Goal: Task Accomplishment & Management: Manage account settings

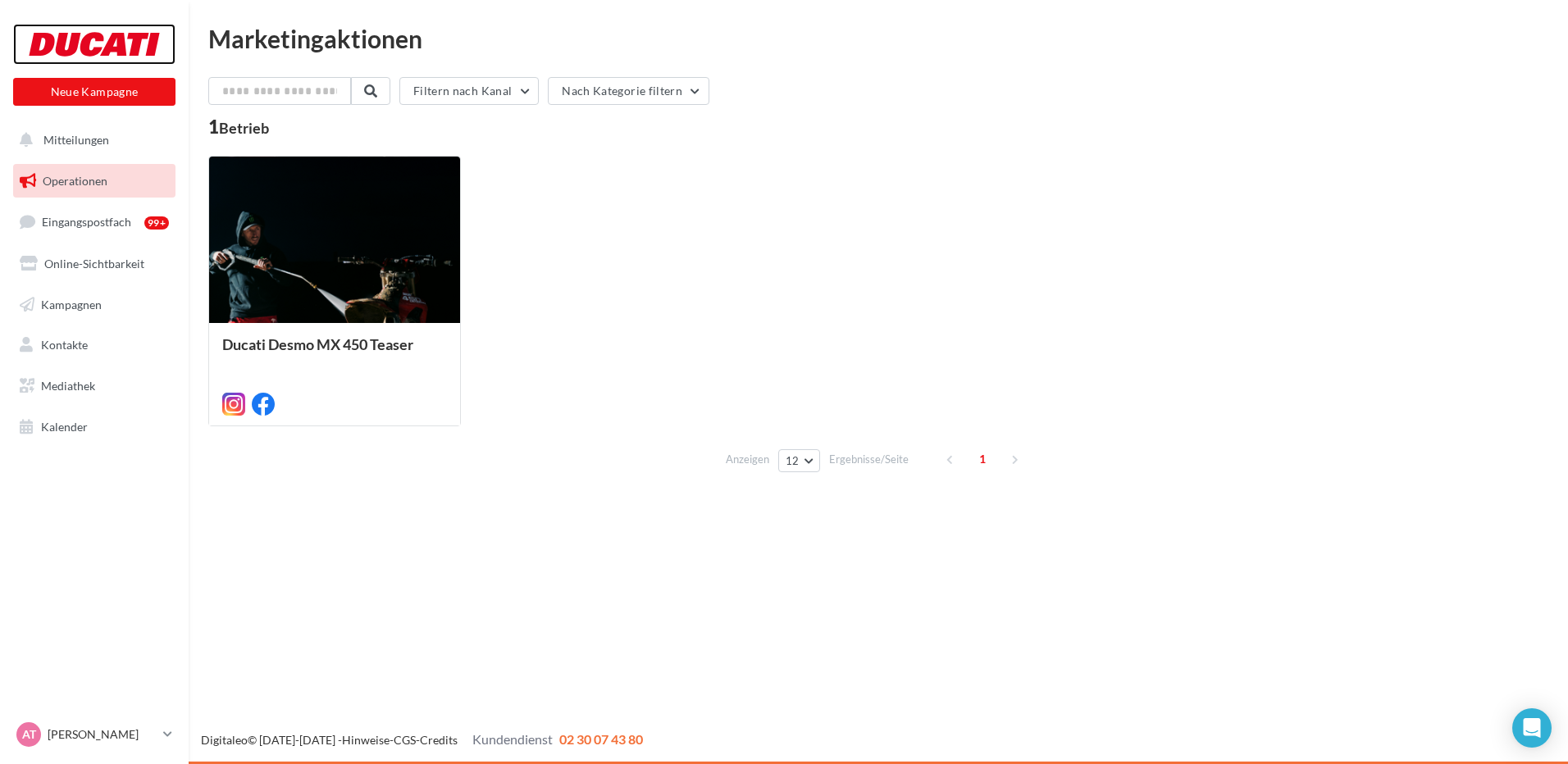
click at [114, 38] on div at bounding box center [95, 44] width 131 height 41
click at [95, 220] on span "Eingangspostfach" at bounding box center [86, 221] width 90 height 14
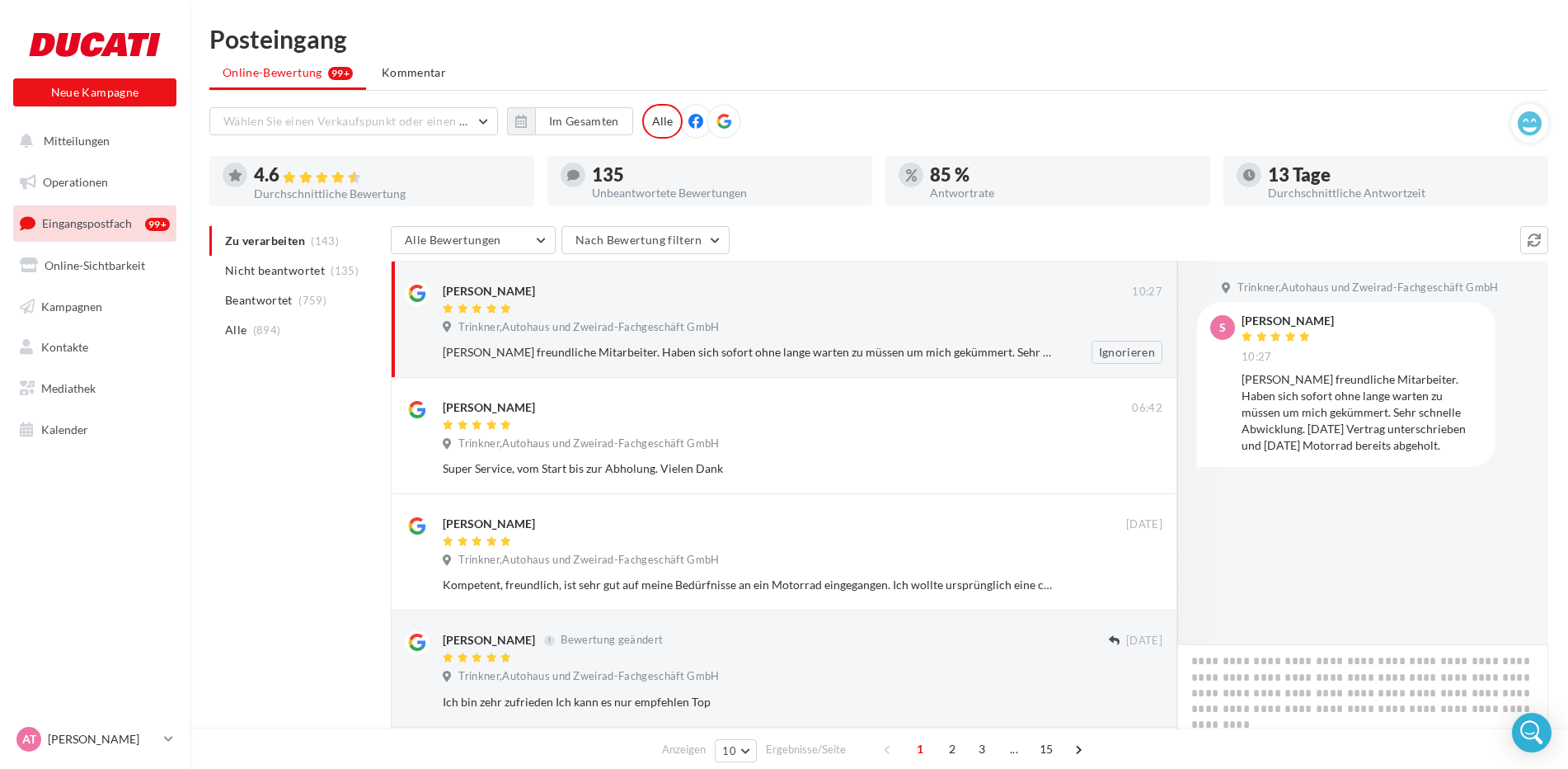
click at [626, 338] on div "[PERSON_NAME] 10:27 Trinkner,Autohaus und Zweirad-Fachgeschäft GmbH [PERSON_NAM…" at bounding box center [803, 322] width 720 height 83
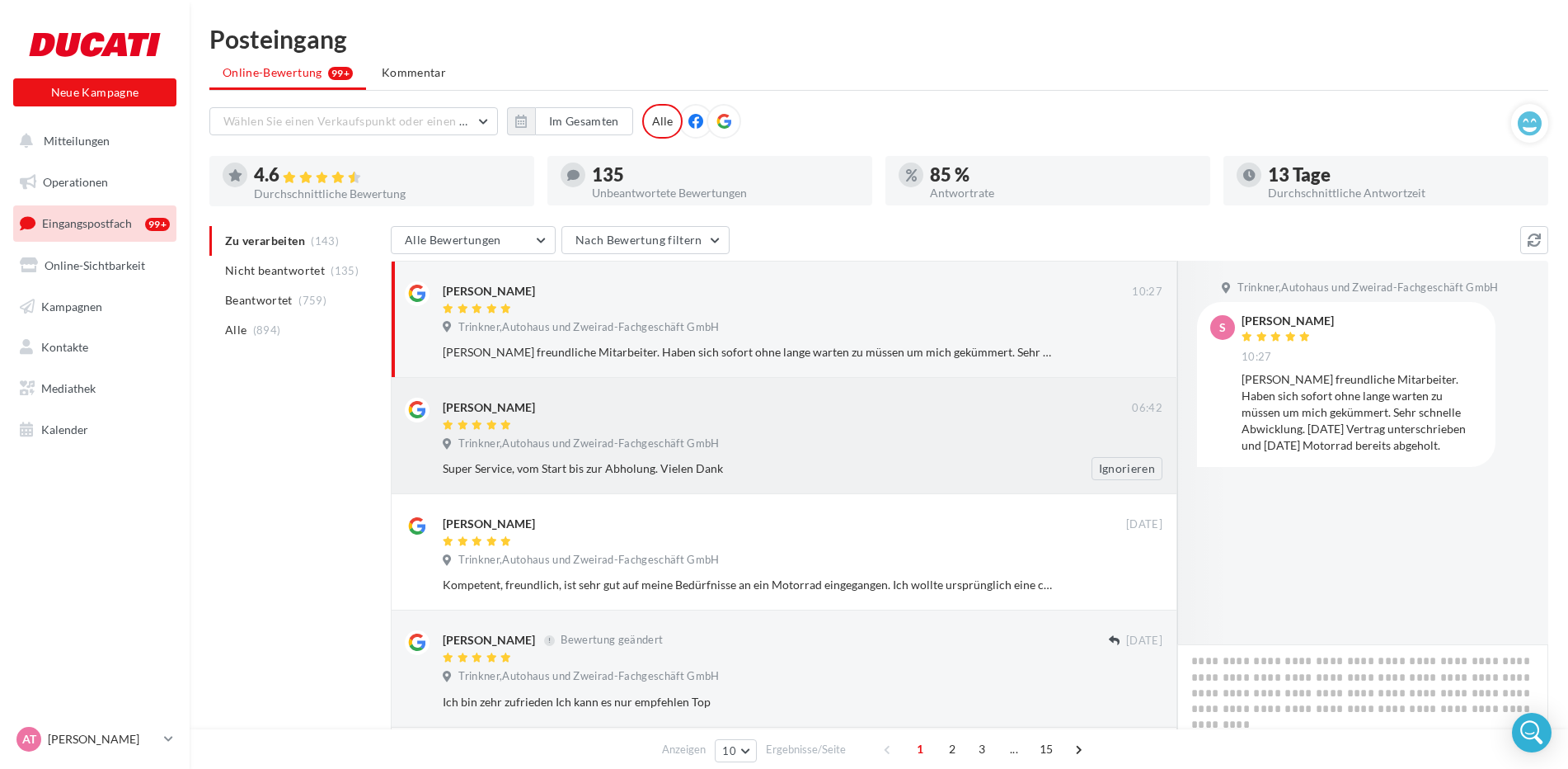
click at [611, 445] on span "Trinkner,Autohaus und Zweirad-Fachgeschäft GmbH" at bounding box center [588, 444] width 260 height 15
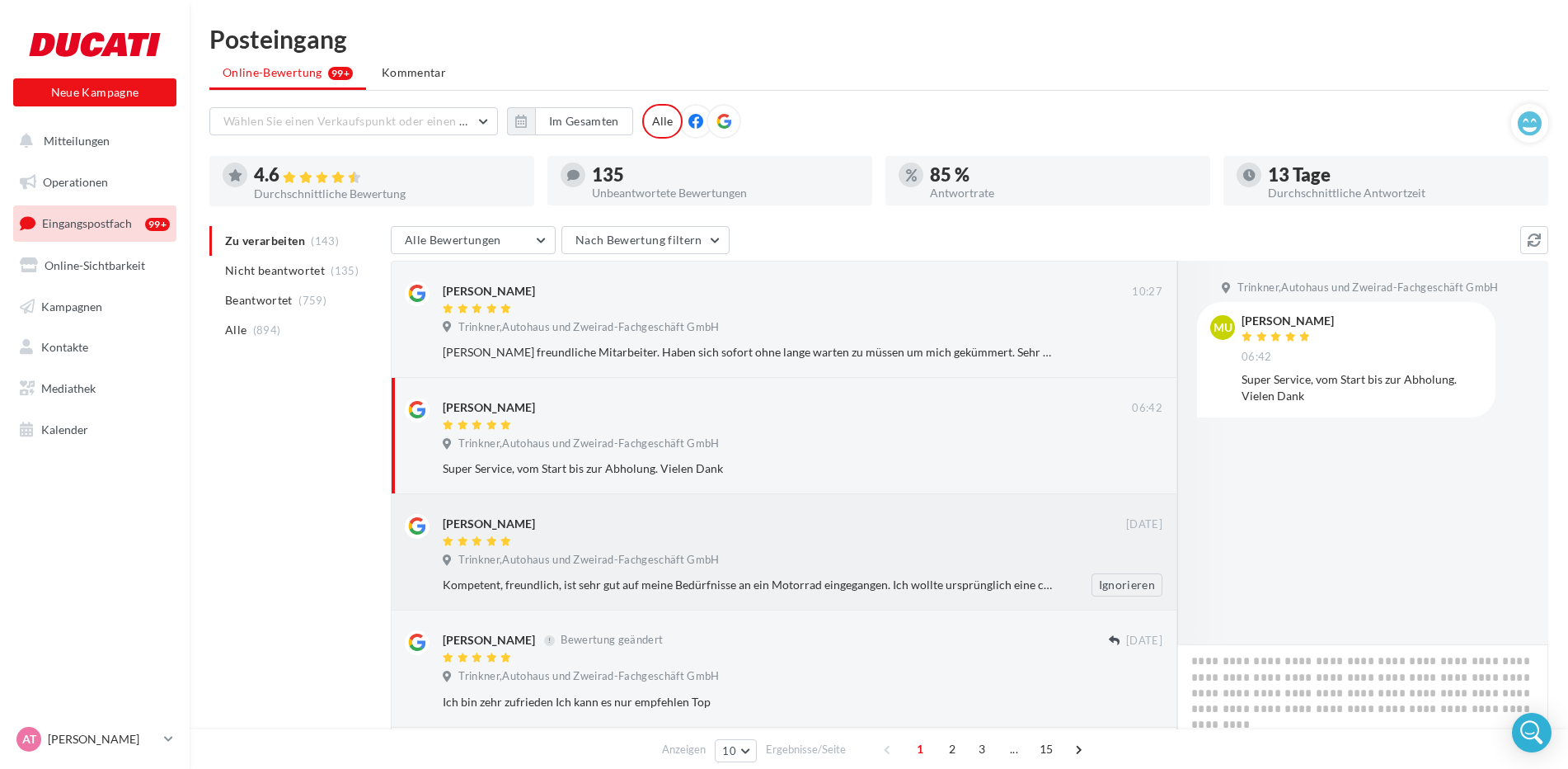
click at [585, 539] on div at bounding box center [784, 542] width 683 height 14
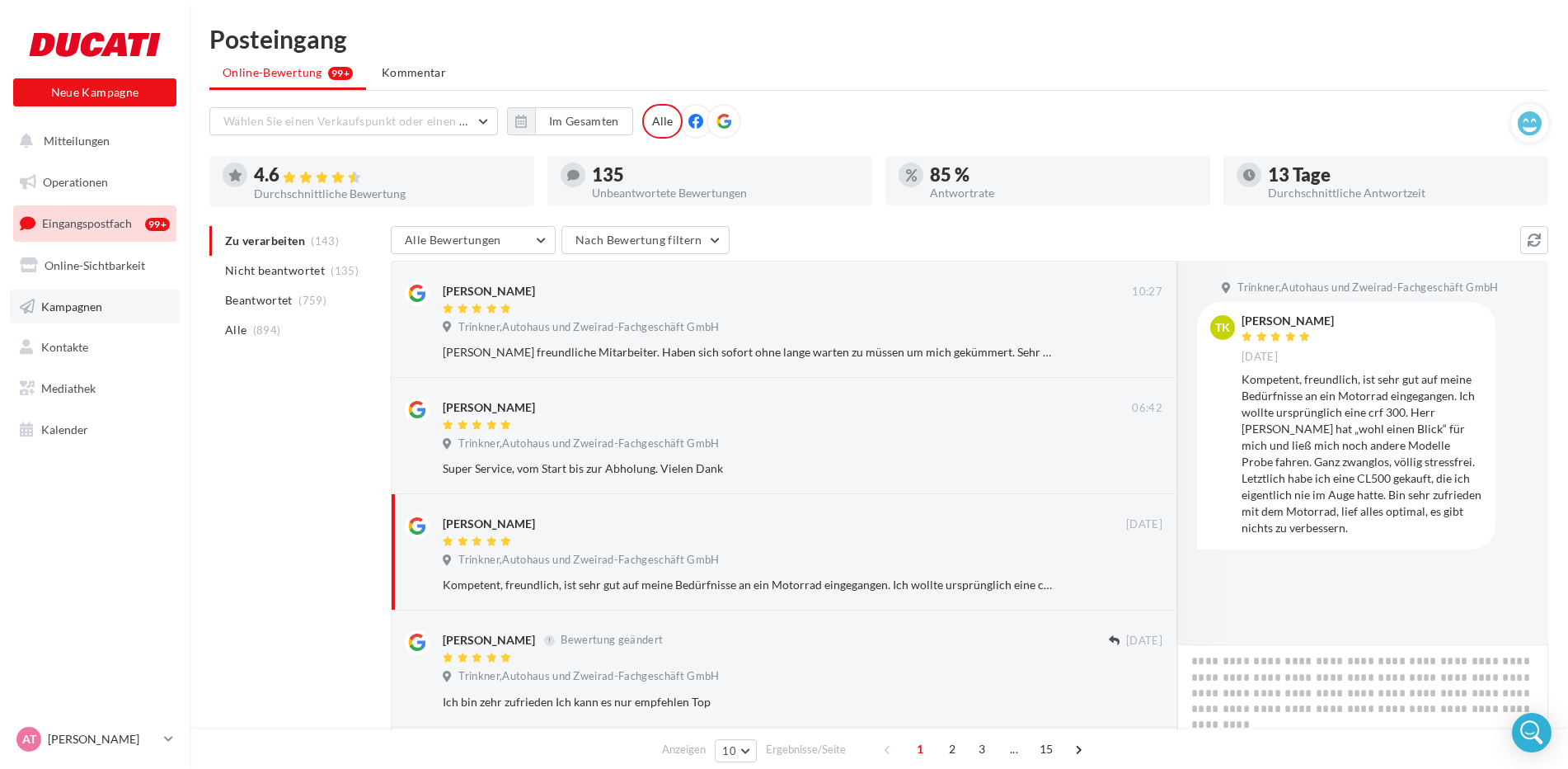
click at [103, 309] on link "Kampagnen" at bounding box center [95, 306] width 170 height 34
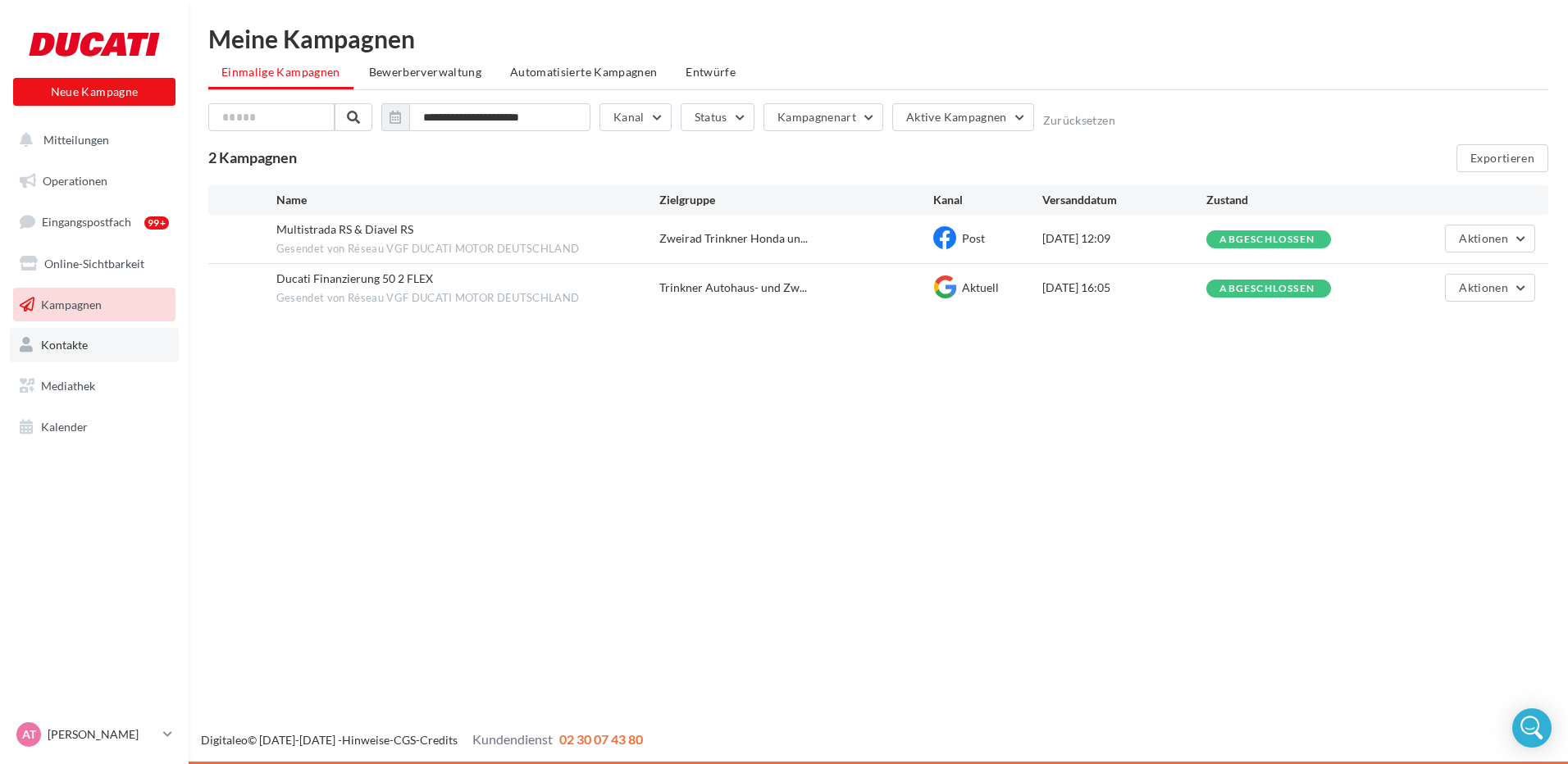
click at [76, 339] on span "Kontakte" at bounding box center [64, 344] width 46 height 14
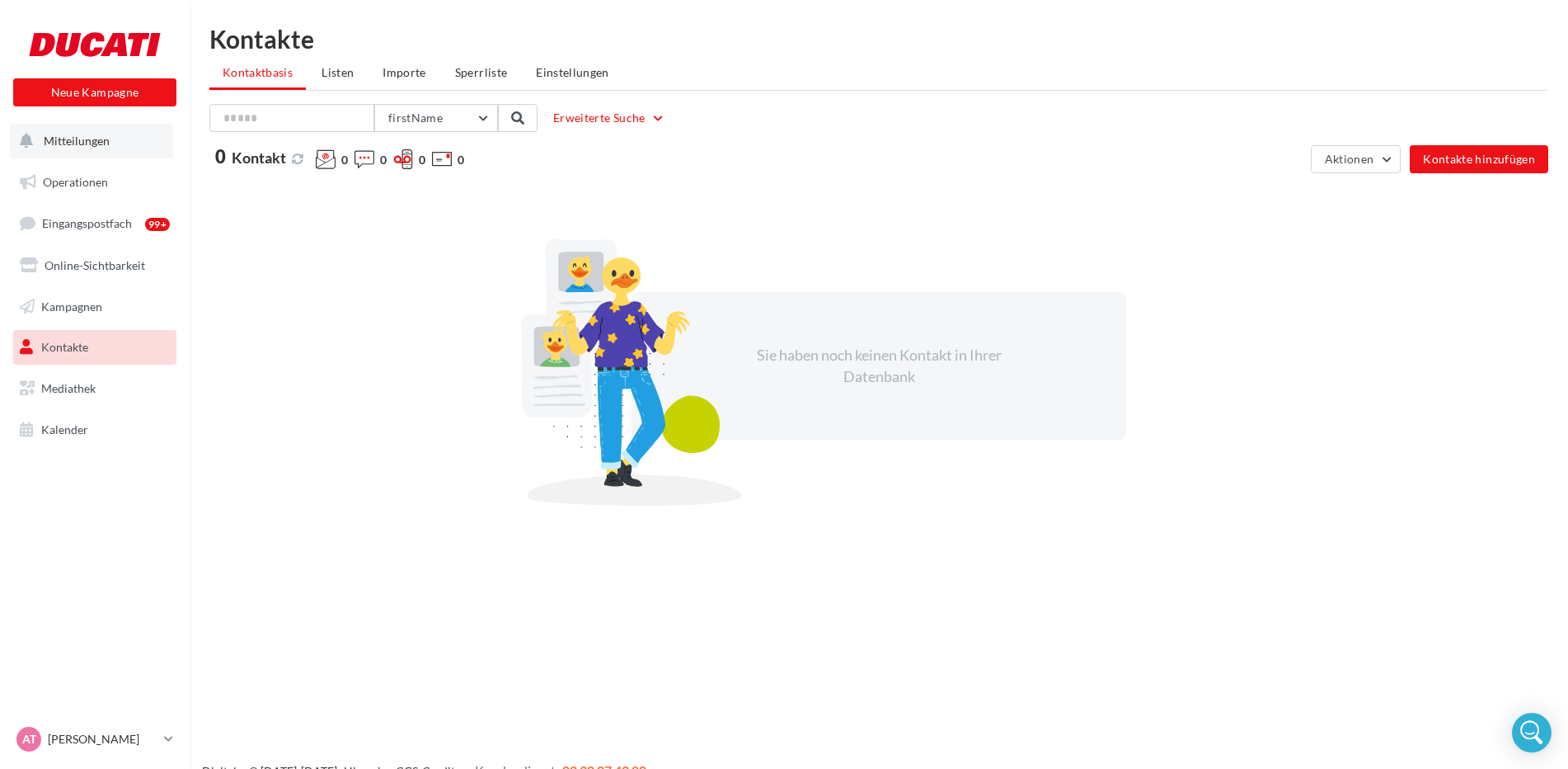
click at [98, 150] on button "Mitteilungen" at bounding box center [92, 140] width 164 height 34
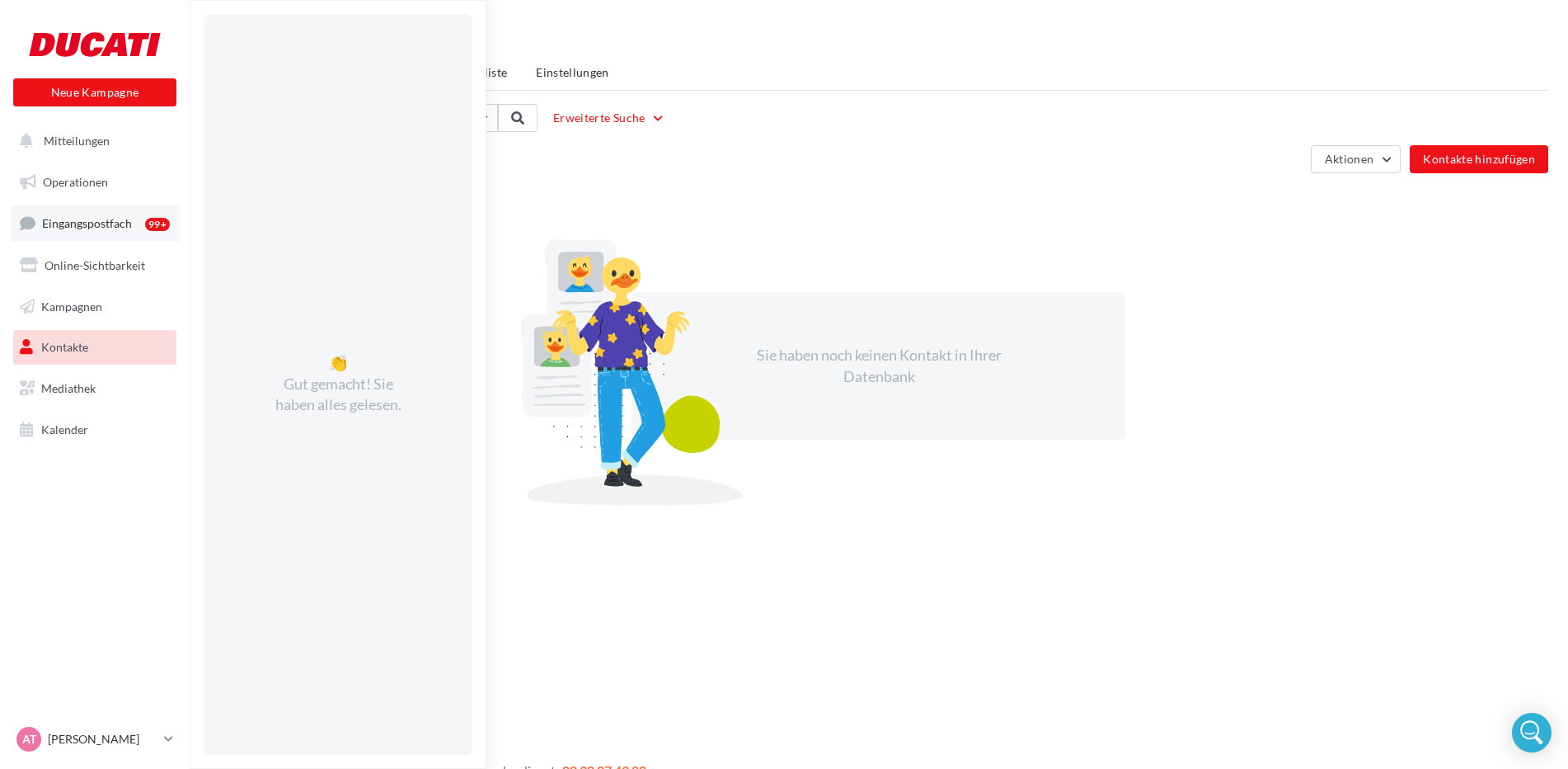
click at [115, 228] on span "Eingangspostfach" at bounding box center [87, 223] width 90 height 14
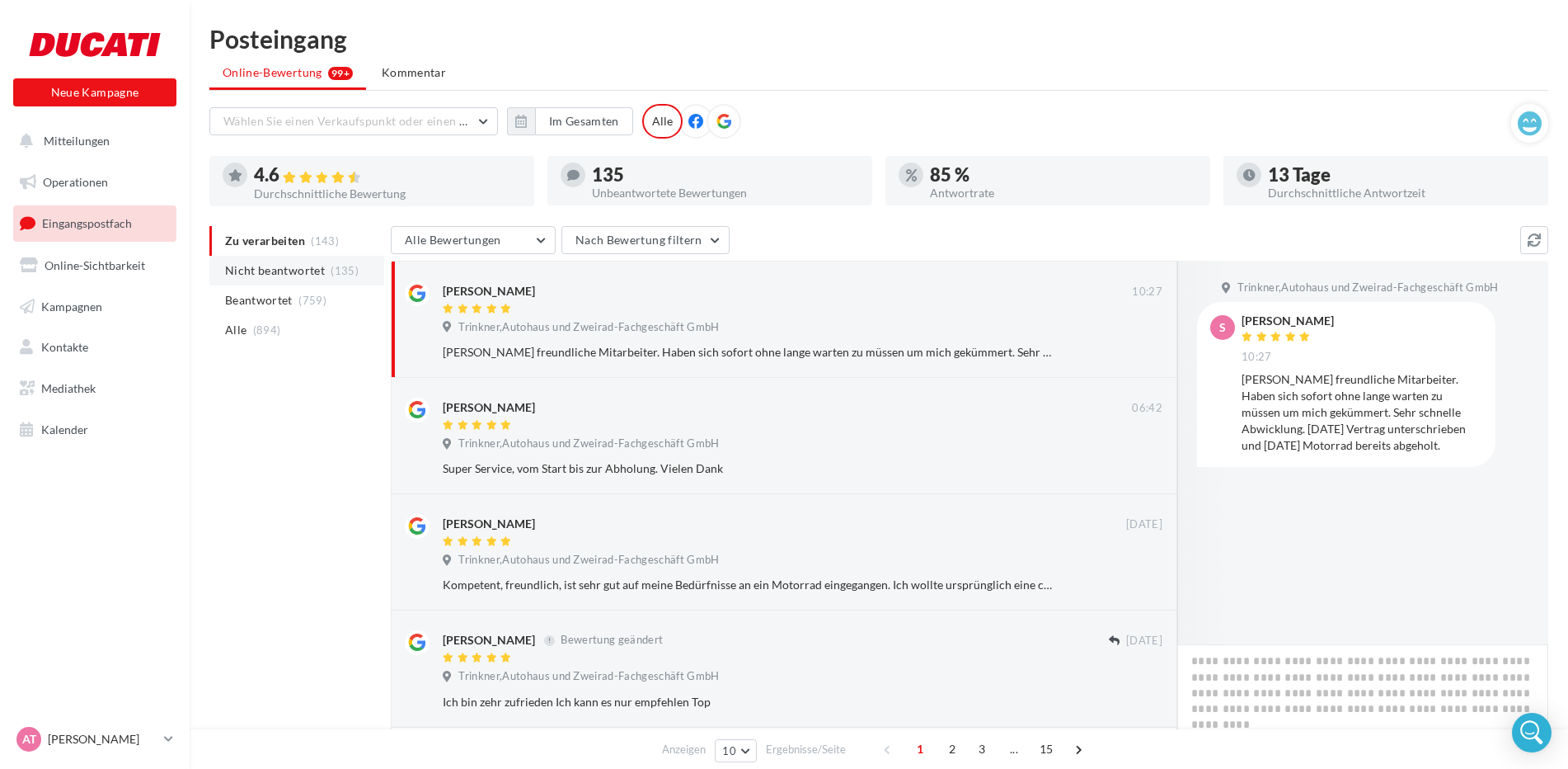
click at [310, 271] on span "Nicht beantwortet" at bounding box center [275, 271] width 100 height 17
click at [99, 138] on span "Mitteilungen" at bounding box center [76, 140] width 66 height 14
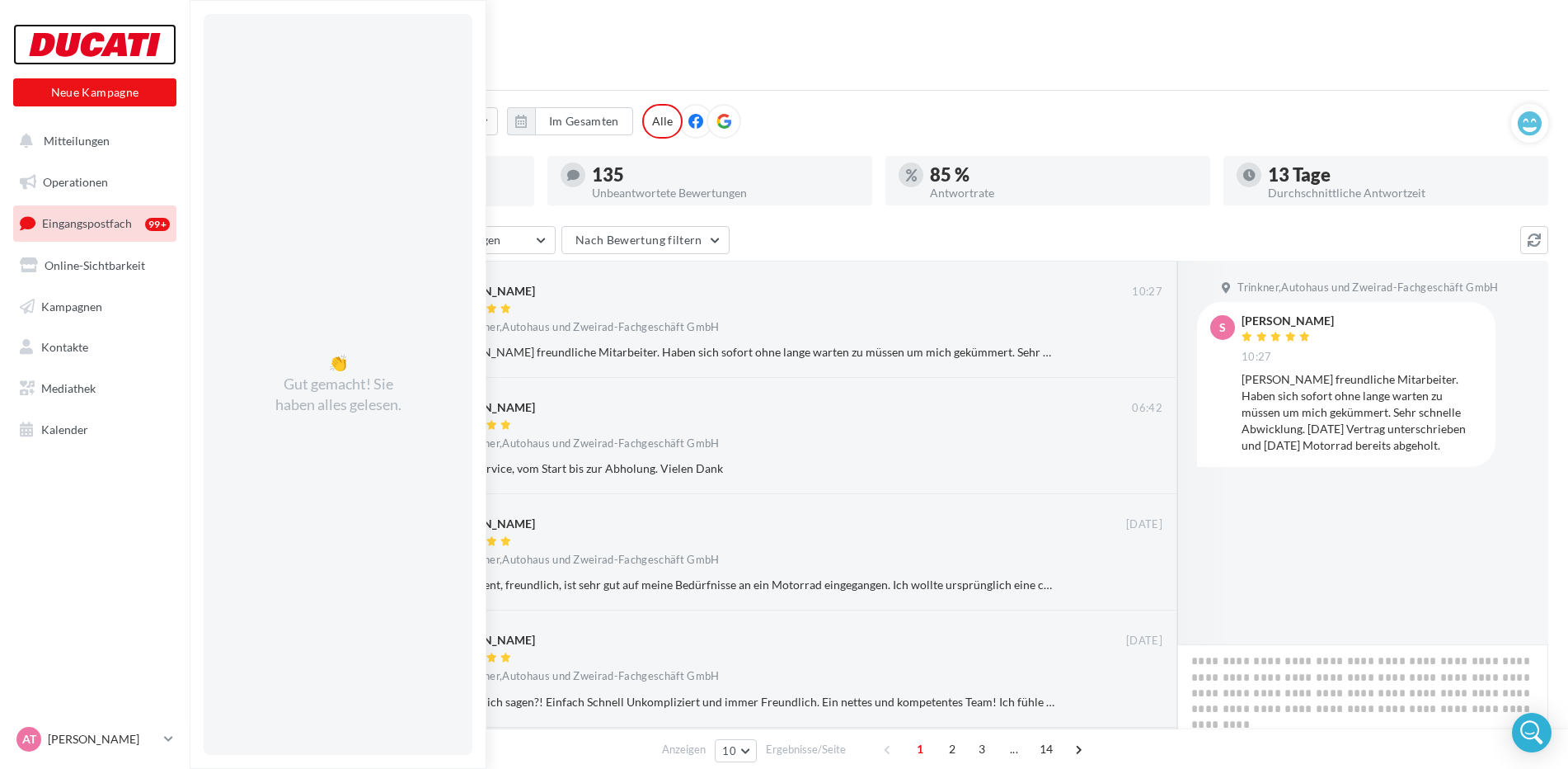
click at [114, 49] on div at bounding box center [95, 44] width 132 height 41
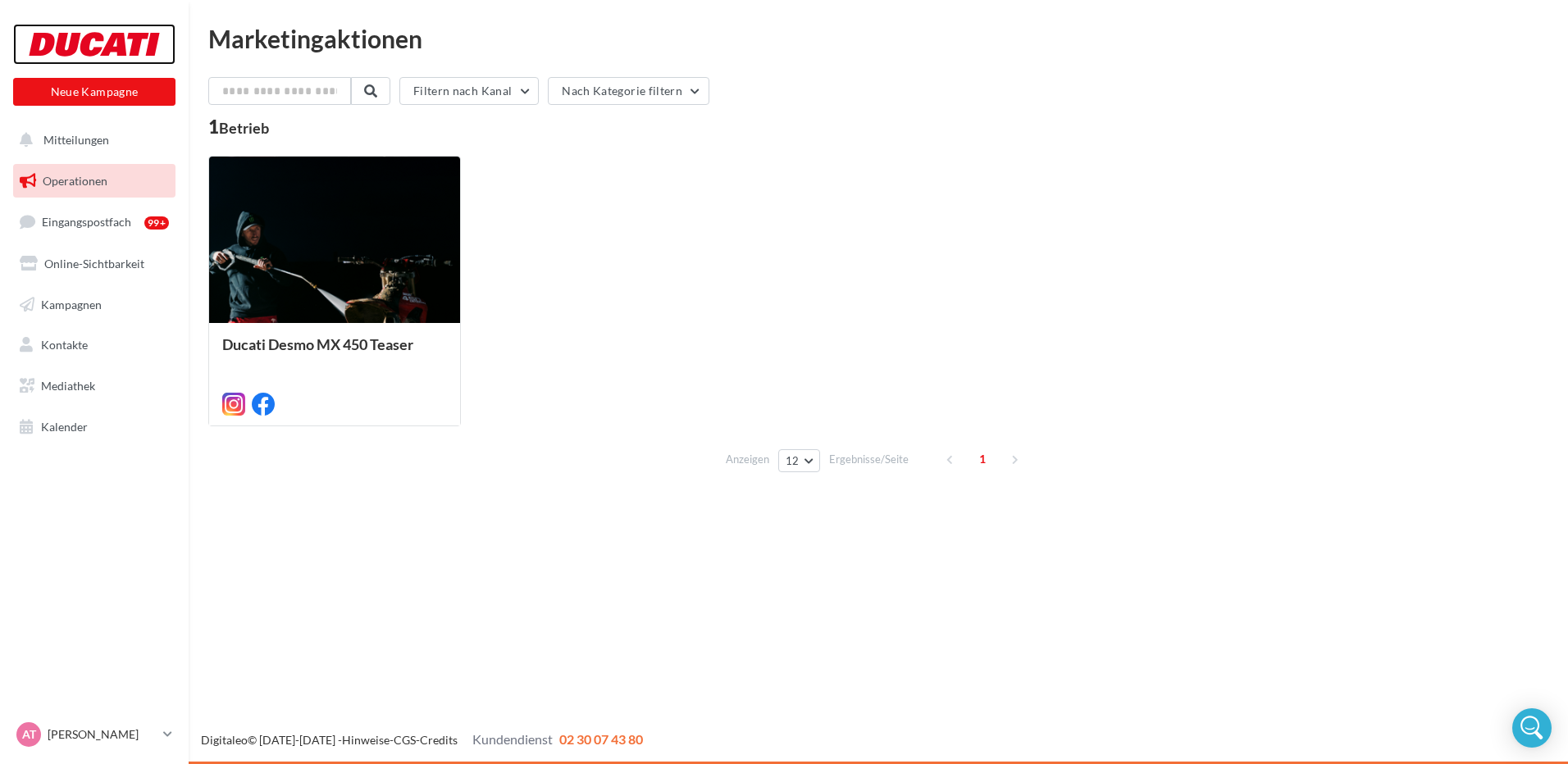
click at [100, 48] on div at bounding box center [95, 44] width 131 height 41
click at [108, 387] on link "Mediathek" at bounding box center [95, 386] width 169 height 34
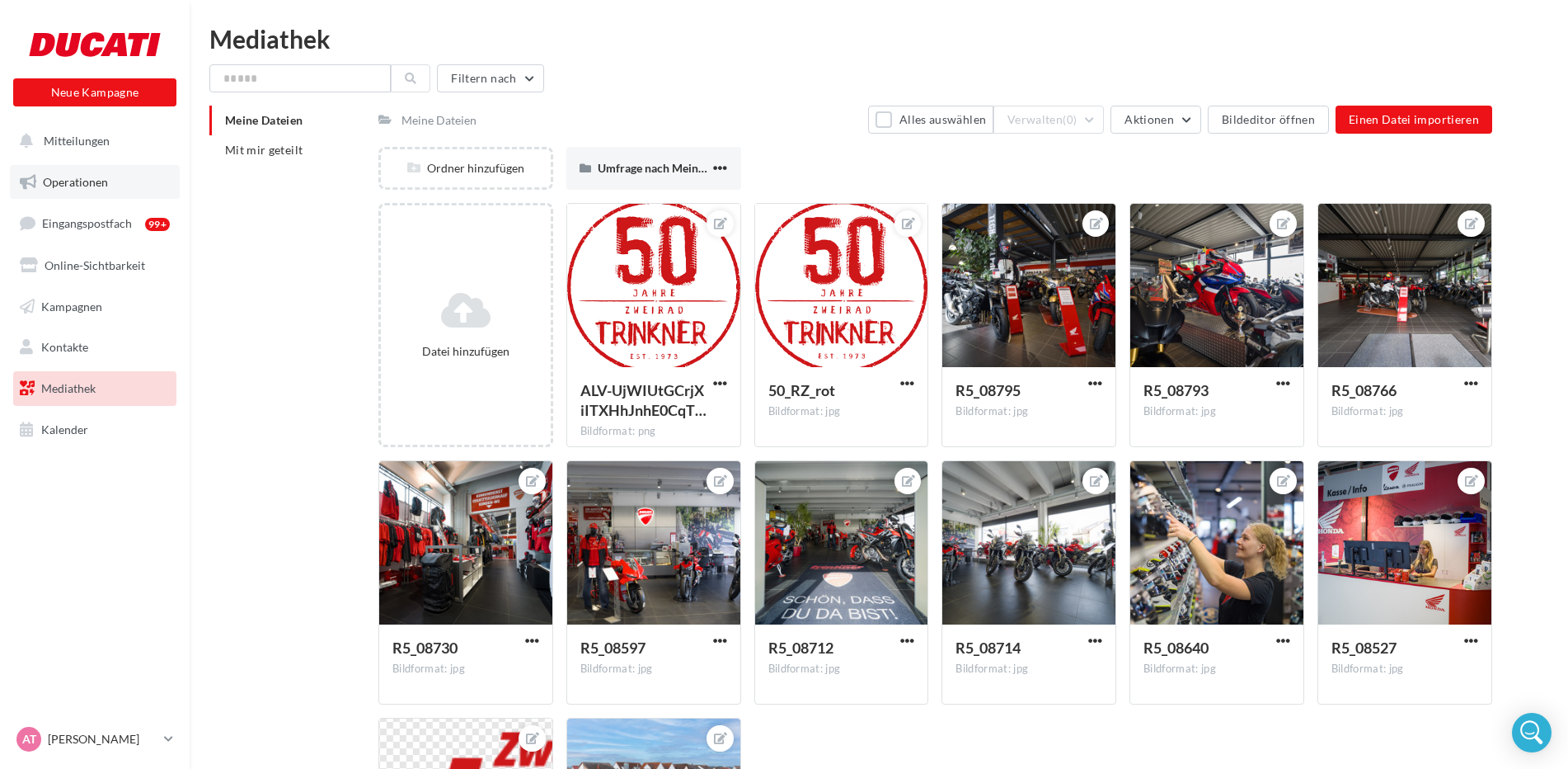
click at [64, 171] on link "Operationen" at bounding box center [95, 182] width 170 height 34
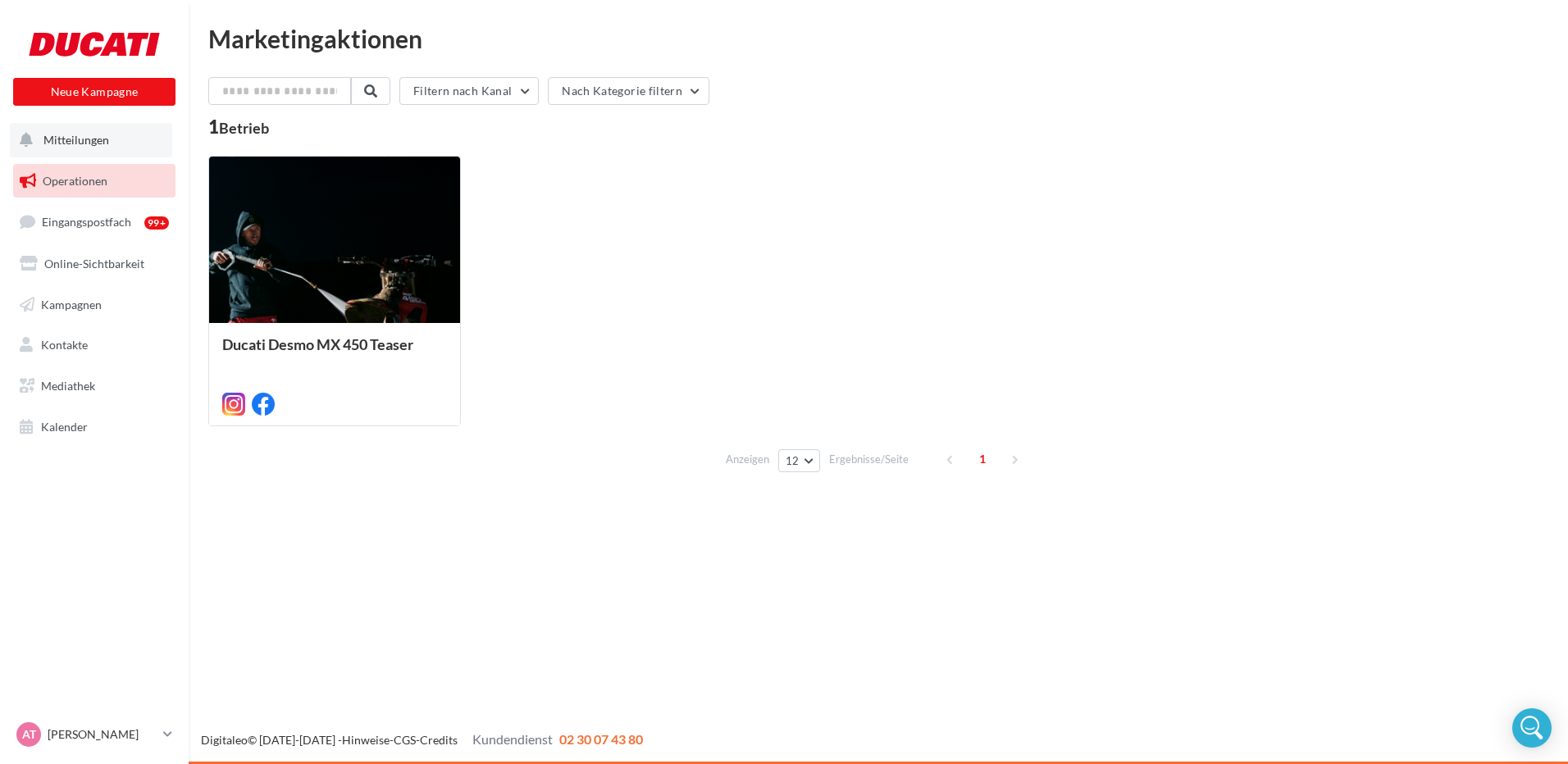
click at [112, 143] on button "Mitteilungen" at bounding box center [91, 139] width 163 height 34
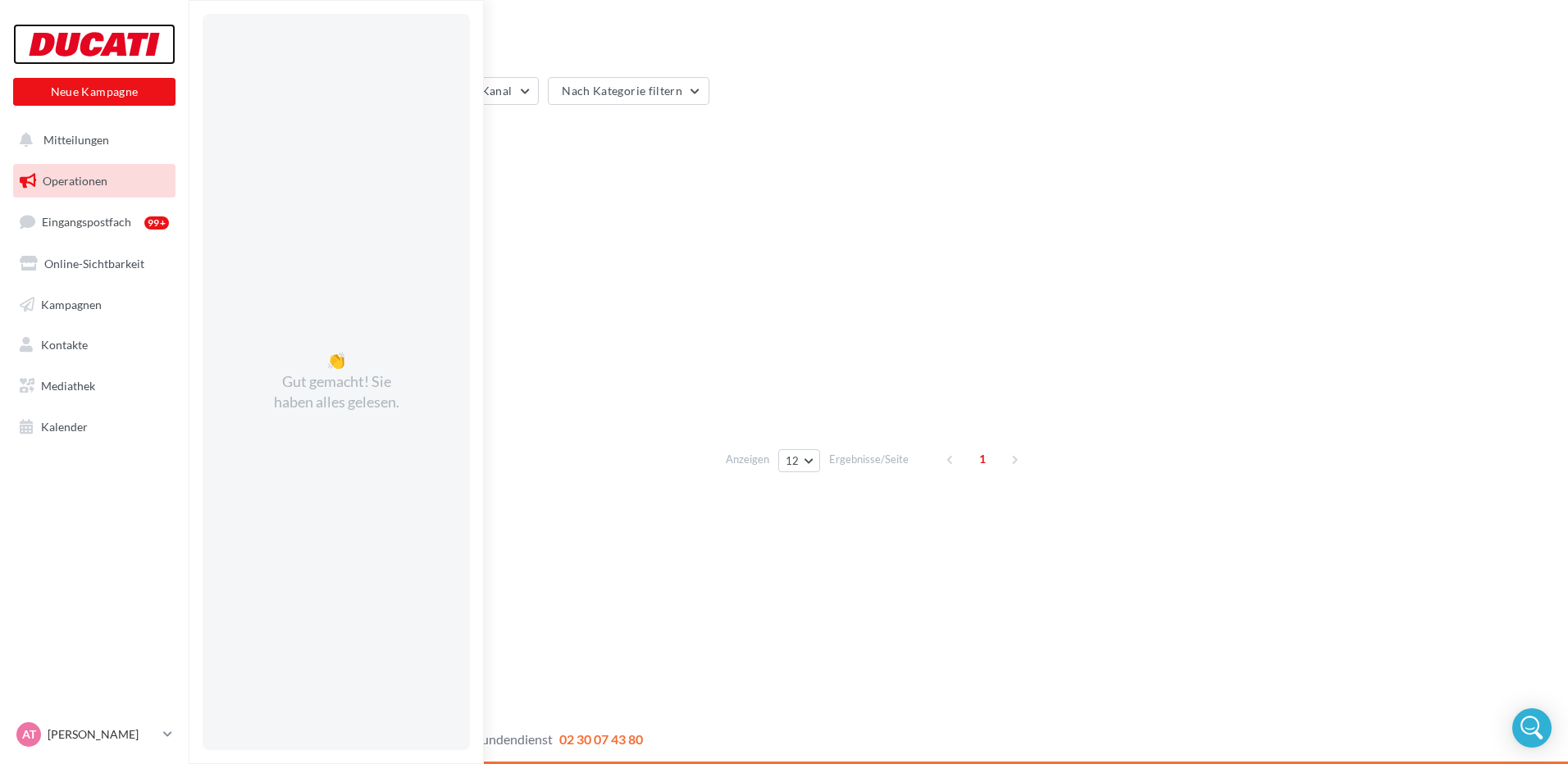
click at [110, 46] on div at bounding box center [95, 44] width 131 height 41
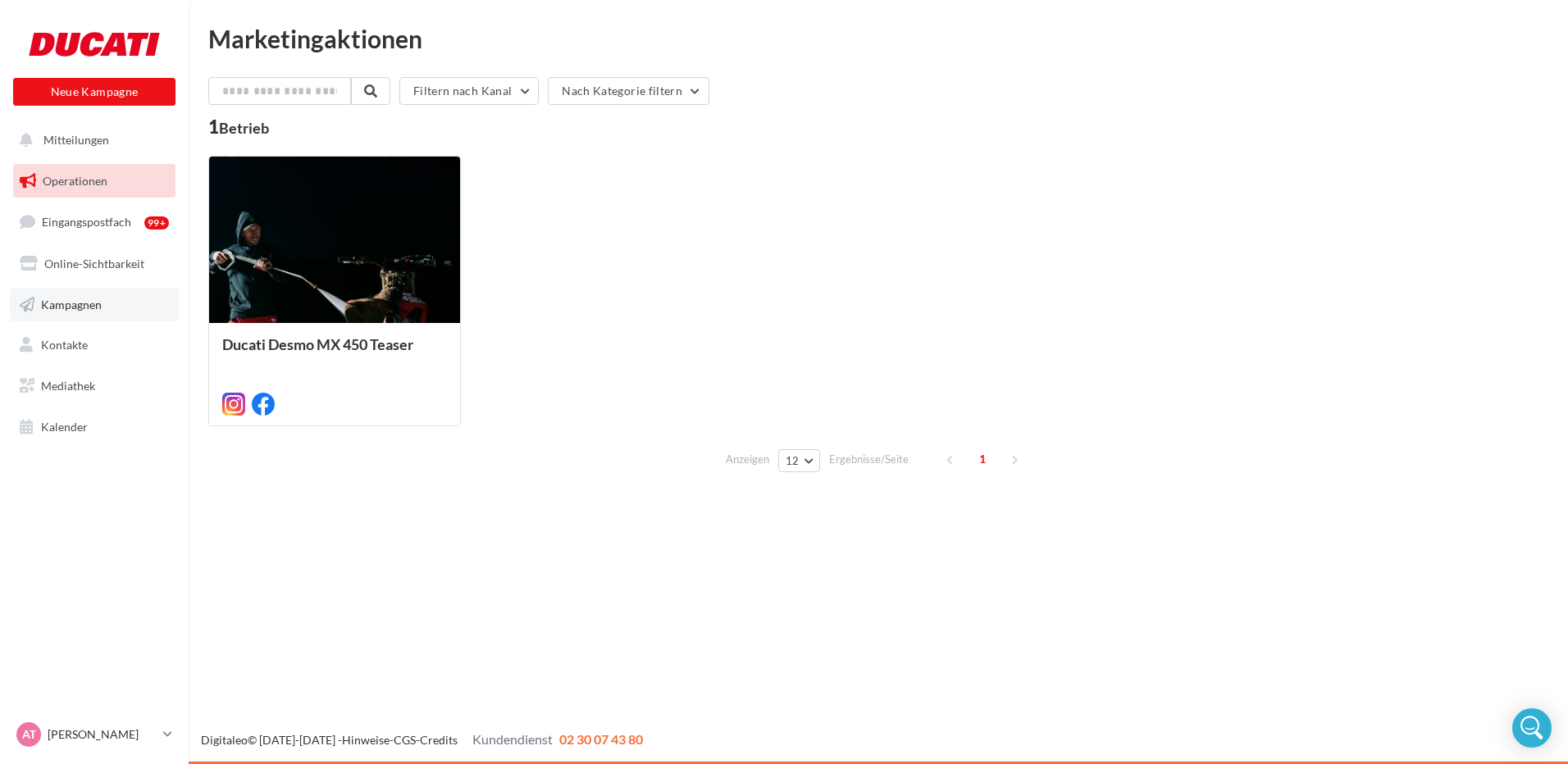
click at [110, 304] on link "Kampagnen" at bounding box center [95, 304] width 169 height 34
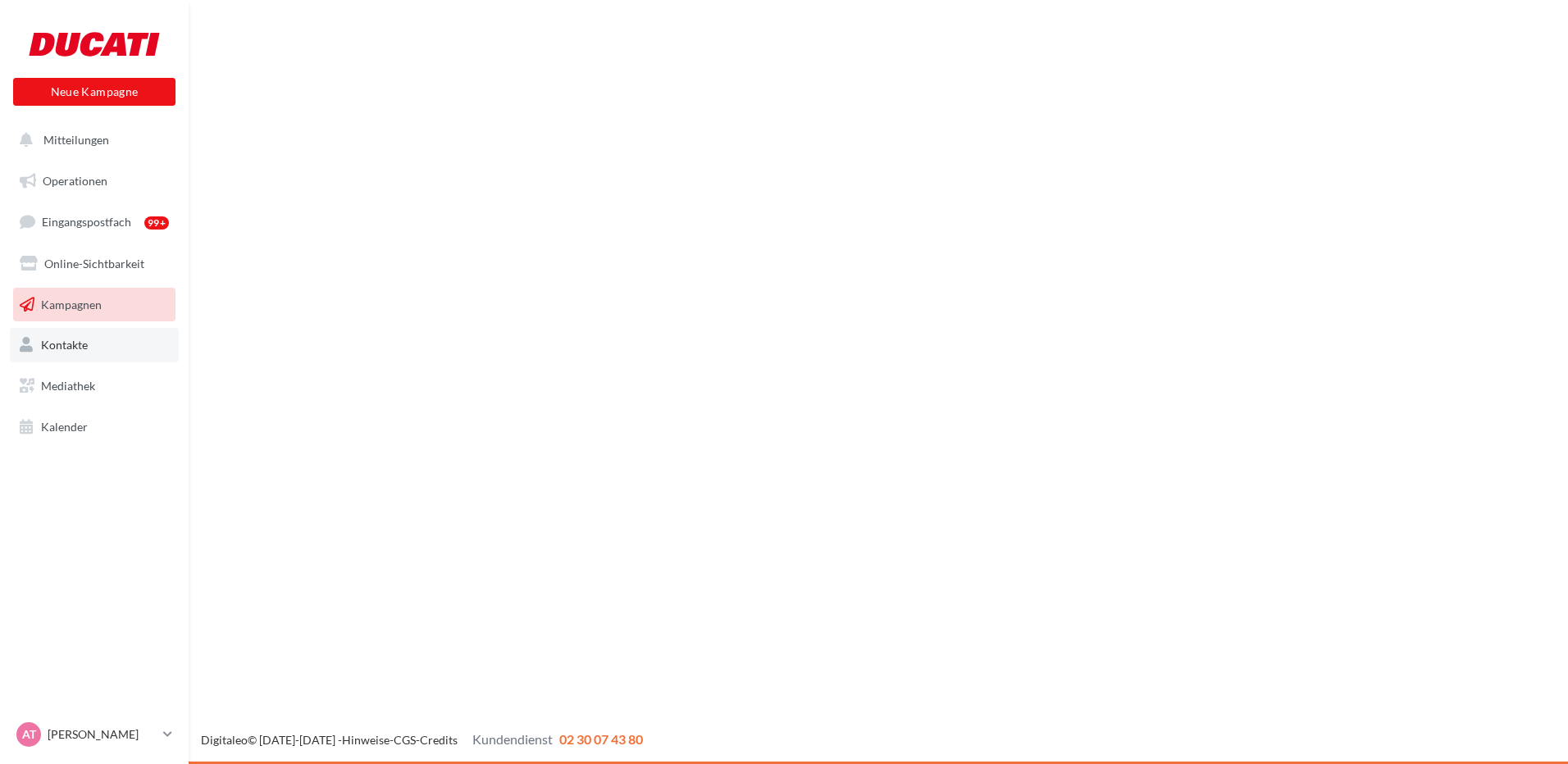
click at [110, 348] on link "Kontakte" at bounding box center [95, 344] width 169 height 34
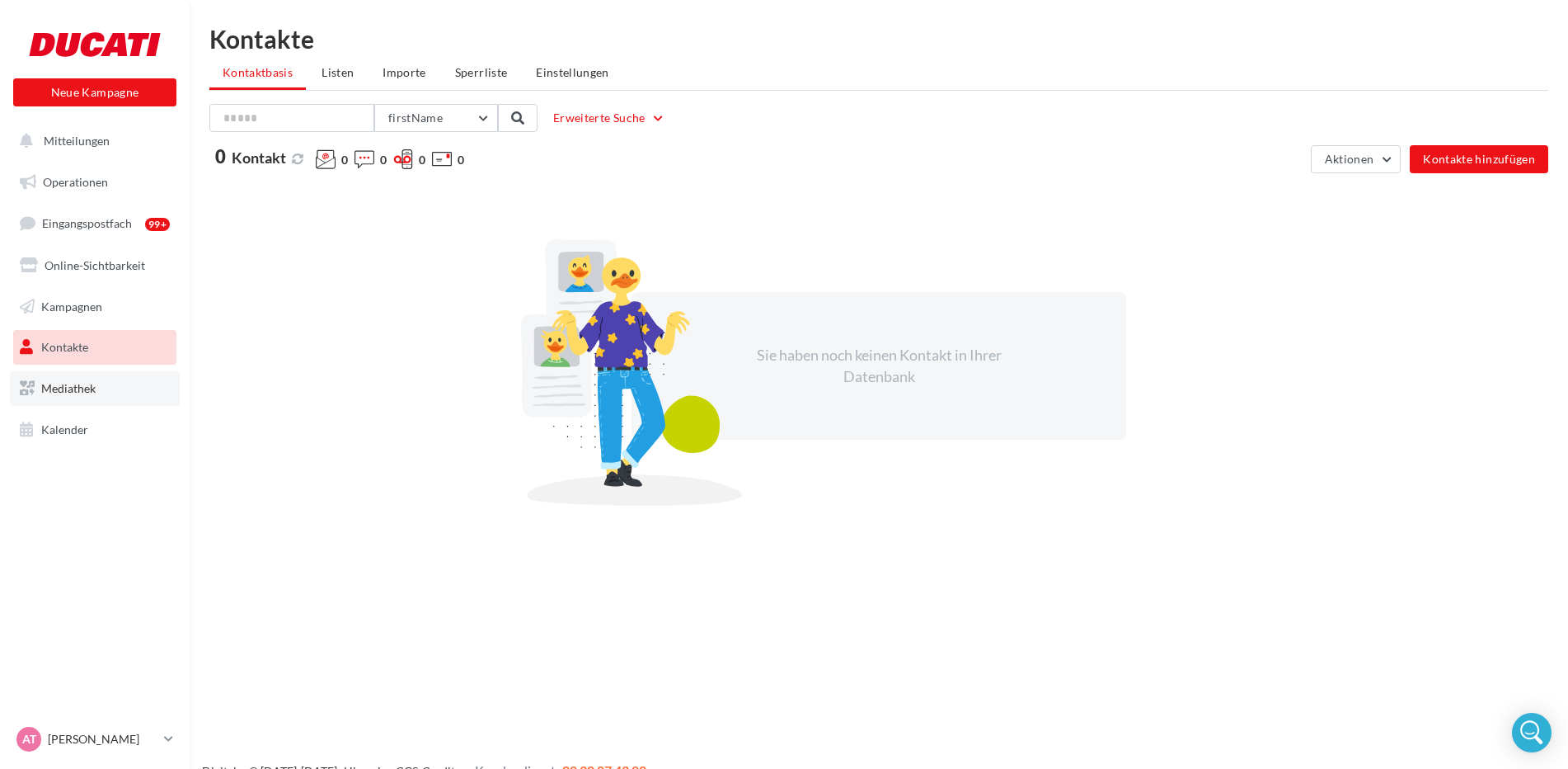
click at [142, 383] on link "Mediathek" at bounding box center [95, 388] width 170 height 34
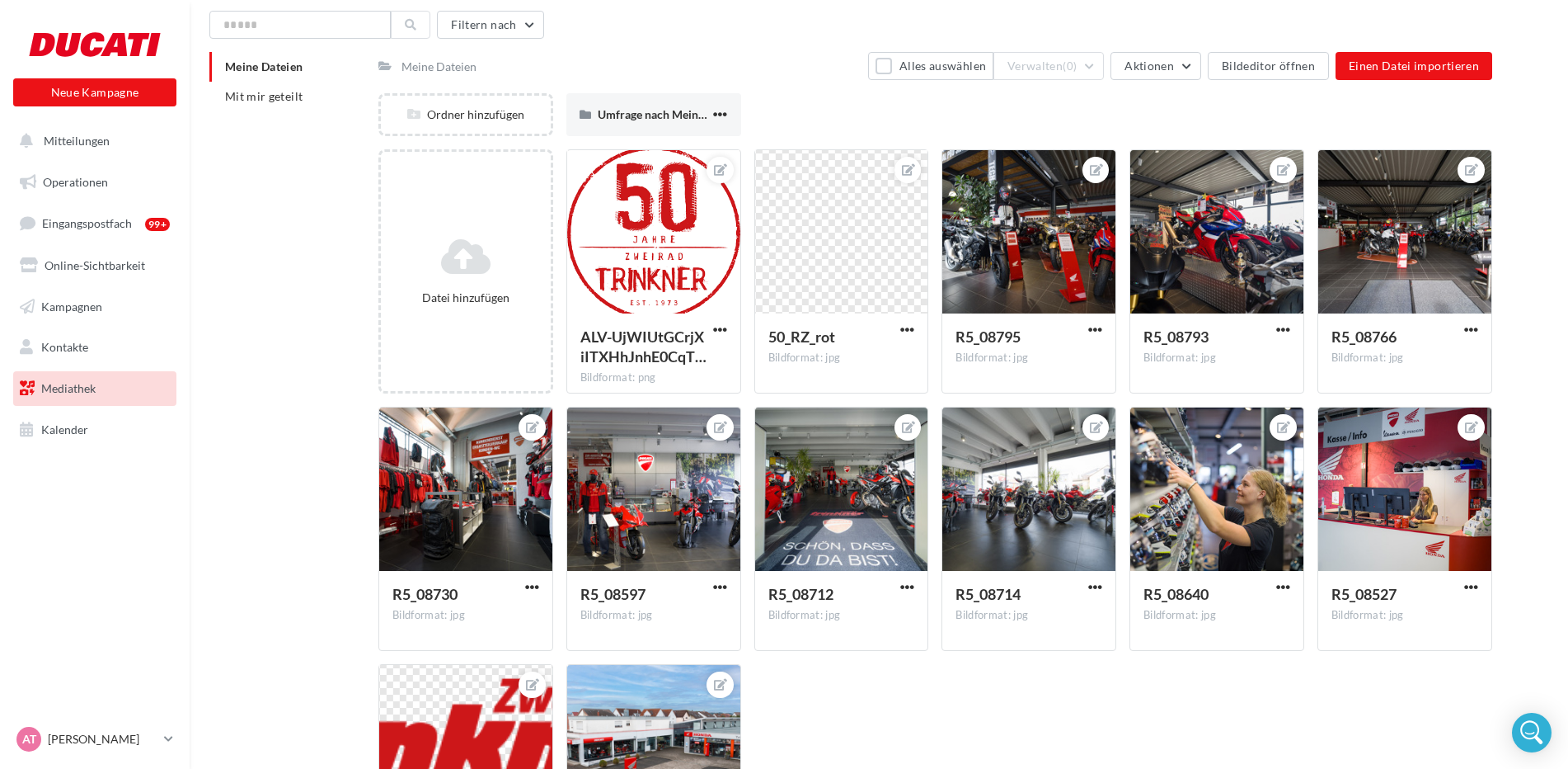
scroll to position [83, 0]
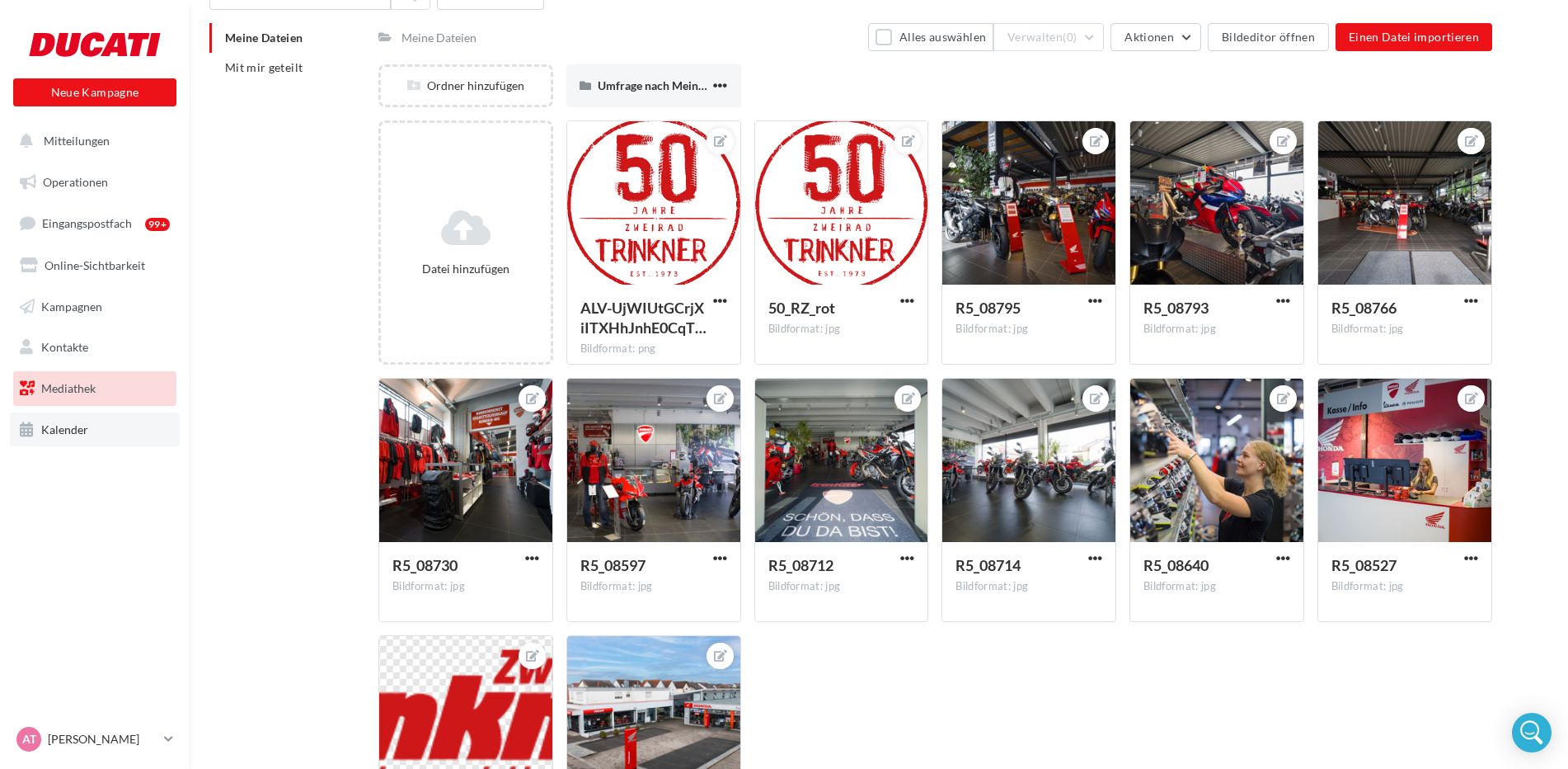
click at [83, 429] on span "Kalender" at bounding box center [64, 429] width 47 height 14
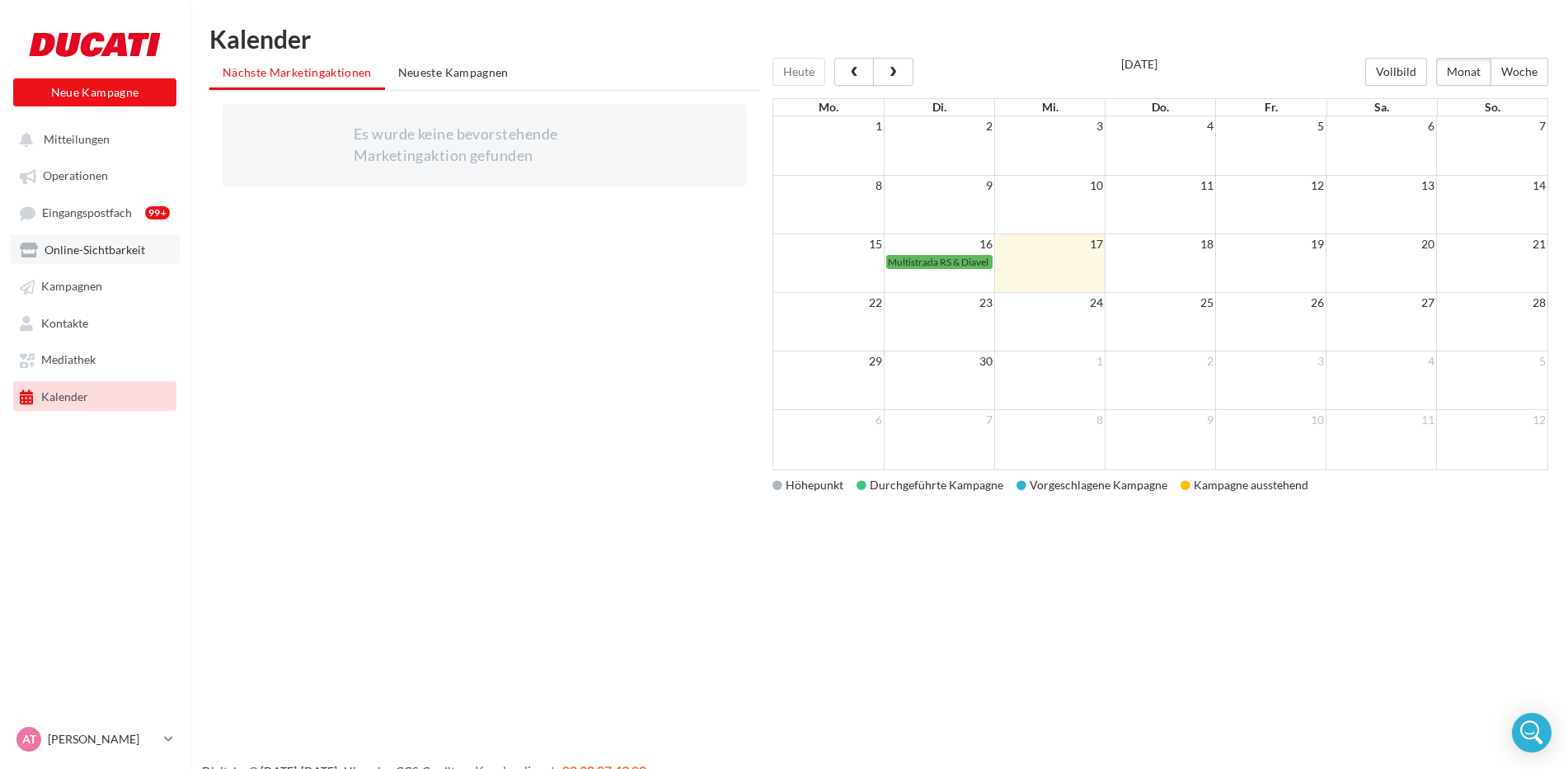
click at [162, 261] on link "Online-Sichtbarkeit" at bounding box center [95, 250] width 170 height 30
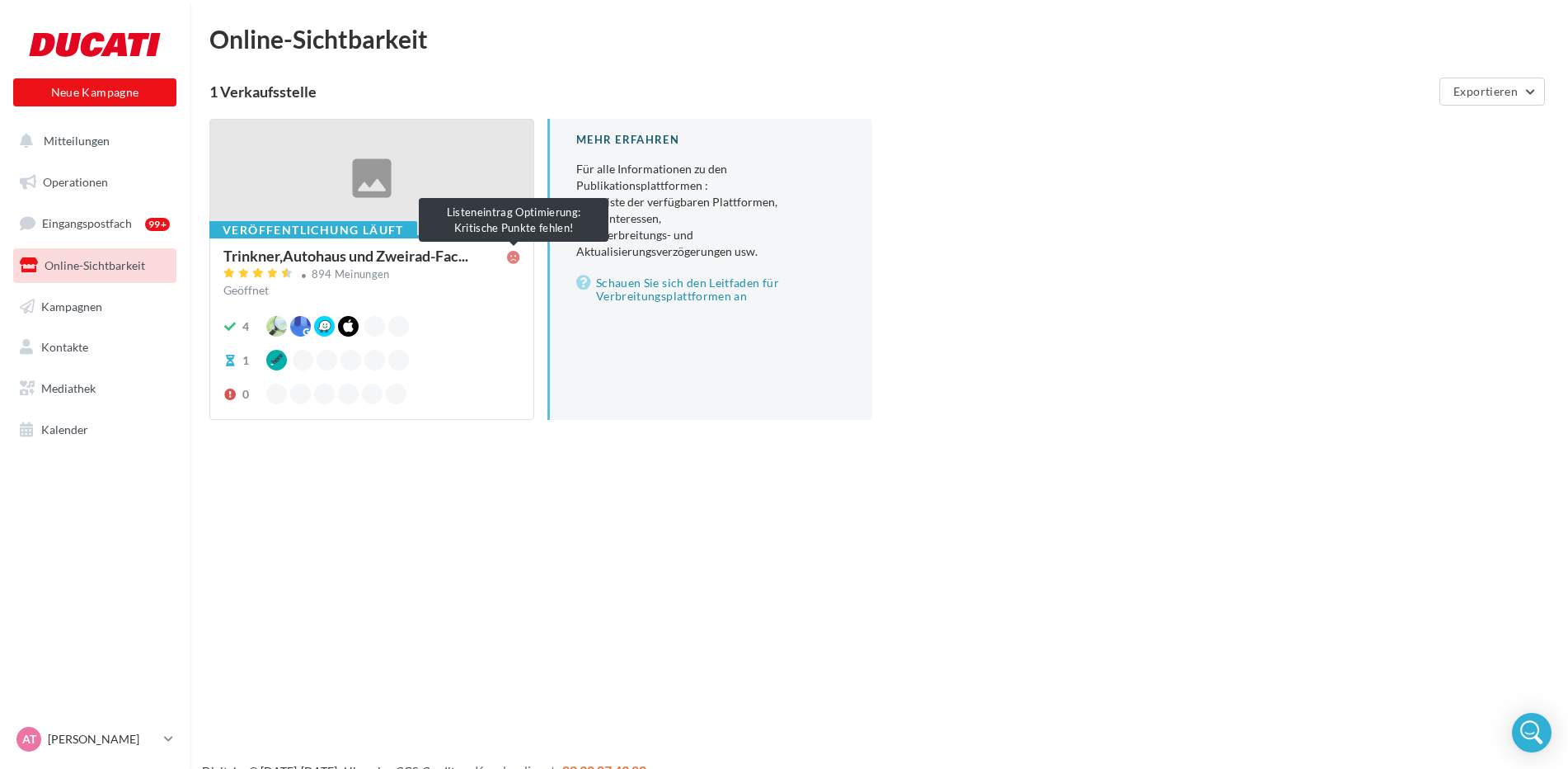
click at [516, 263] on icon at bounding box center [514, 257] width 13 height 13
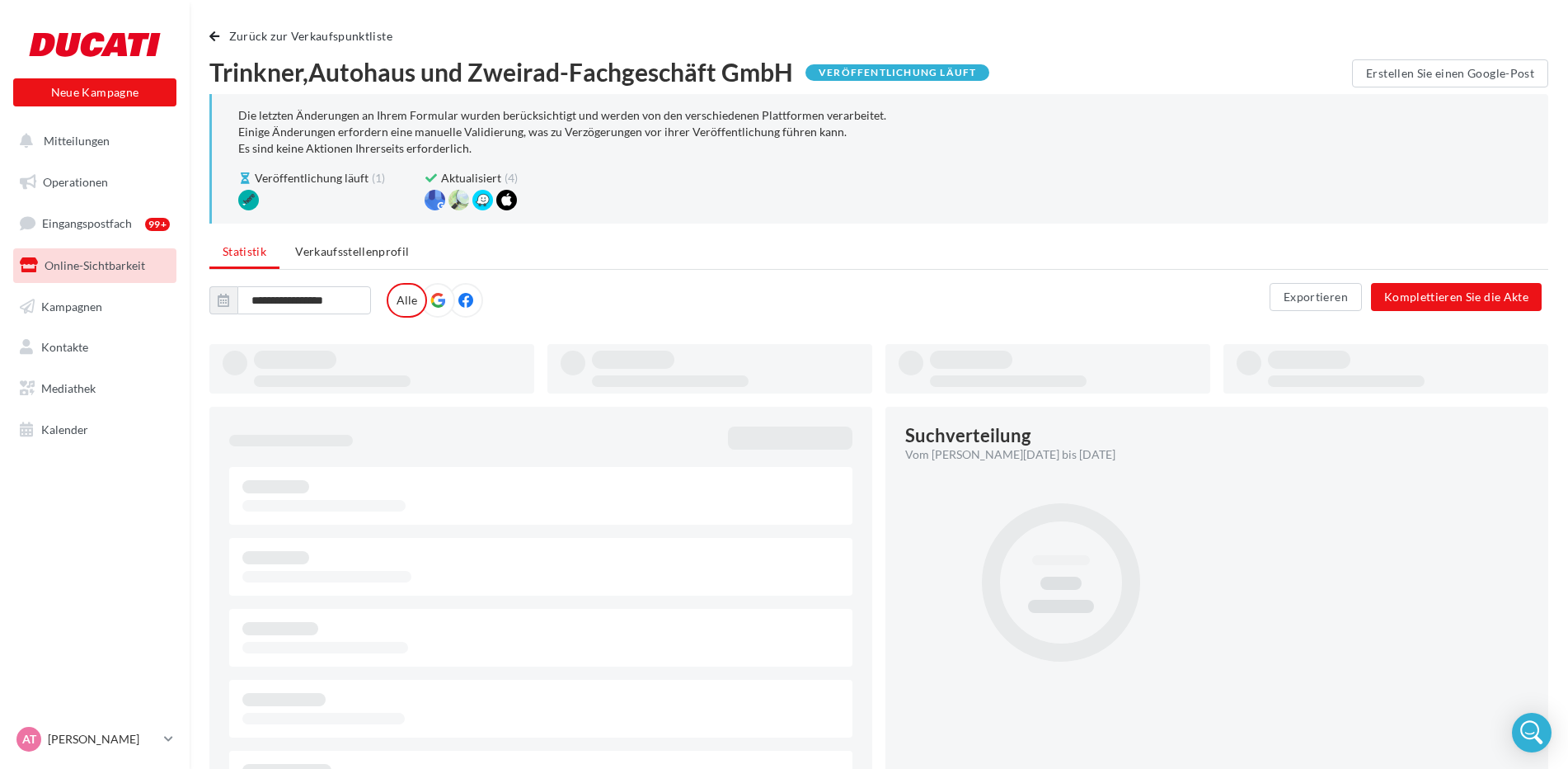
type input "**********"
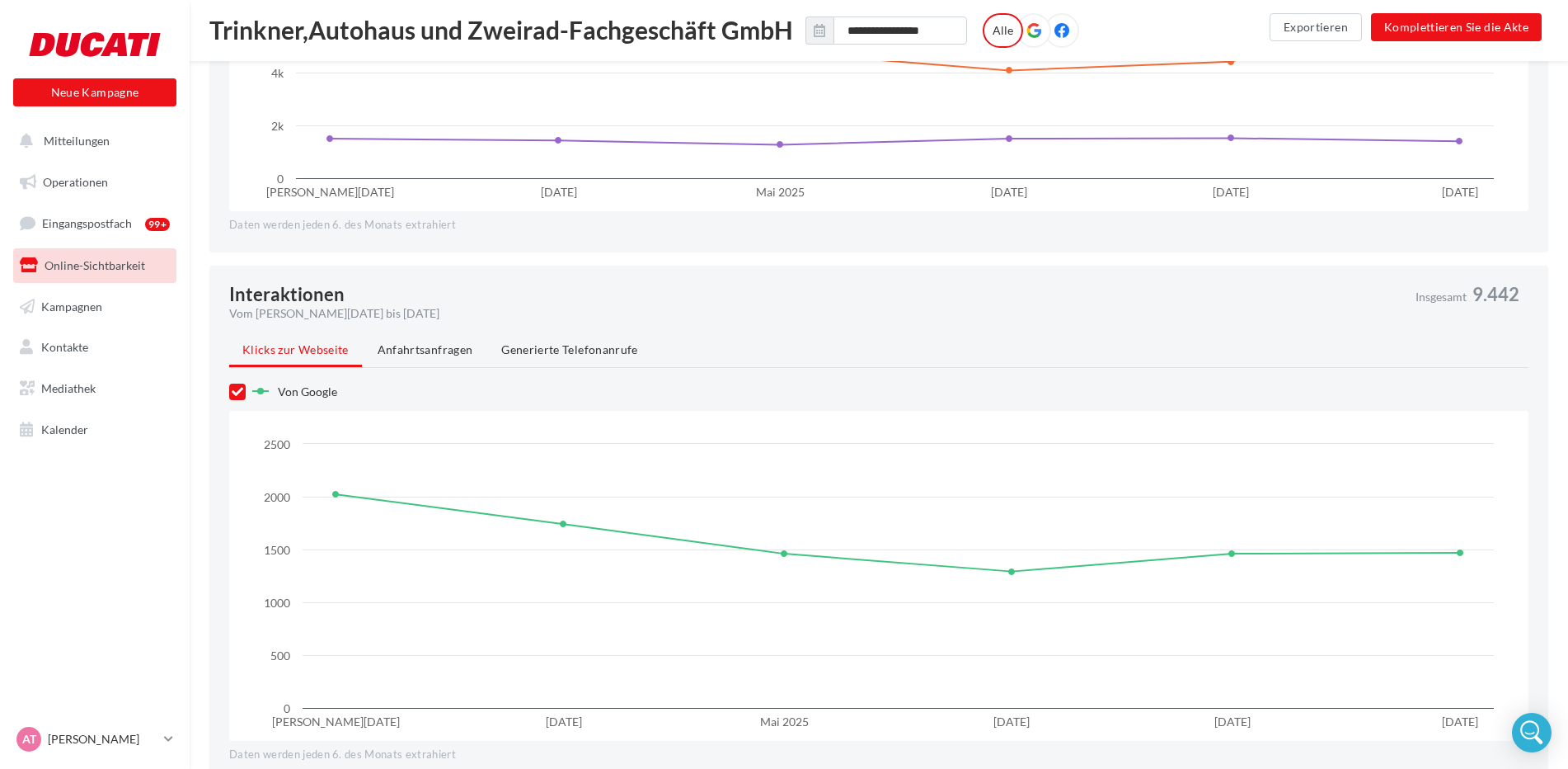
scroll to position [1237, 0]
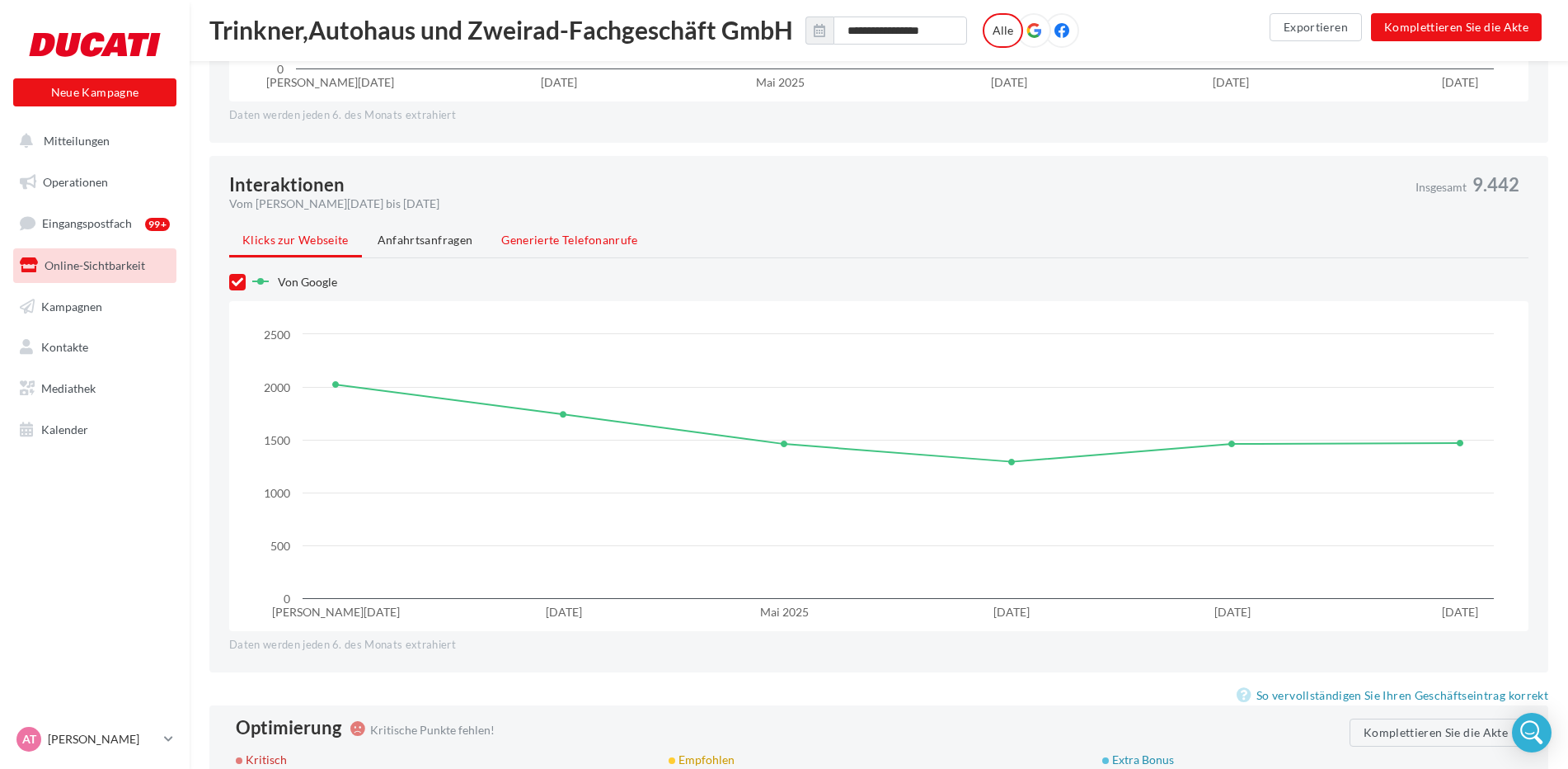
click at [580, 250] on li "Generierte Telefonanrufe" at bounding box center [569, 240] width 163 height 30
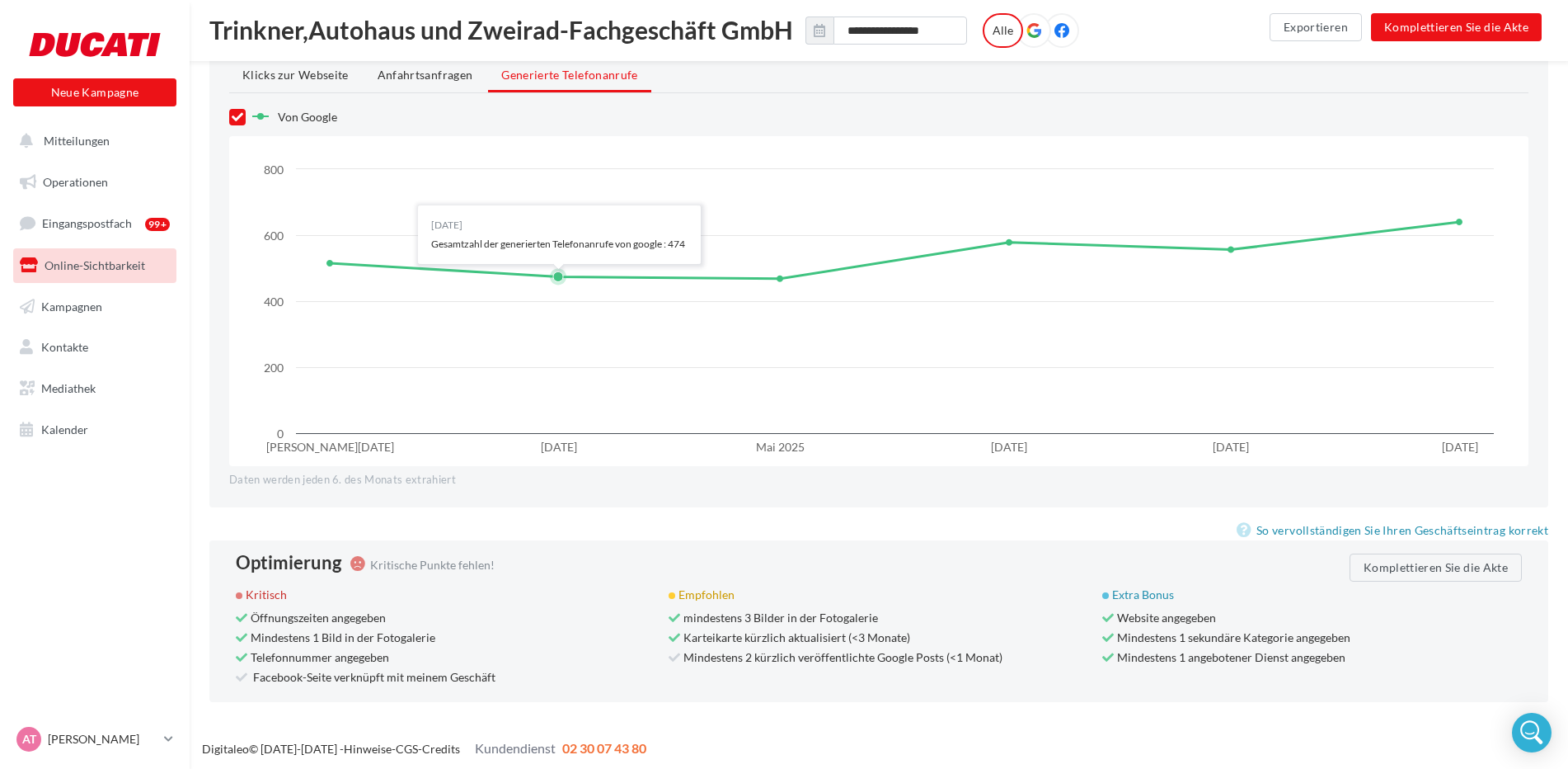
scroll to position [1407, 0]
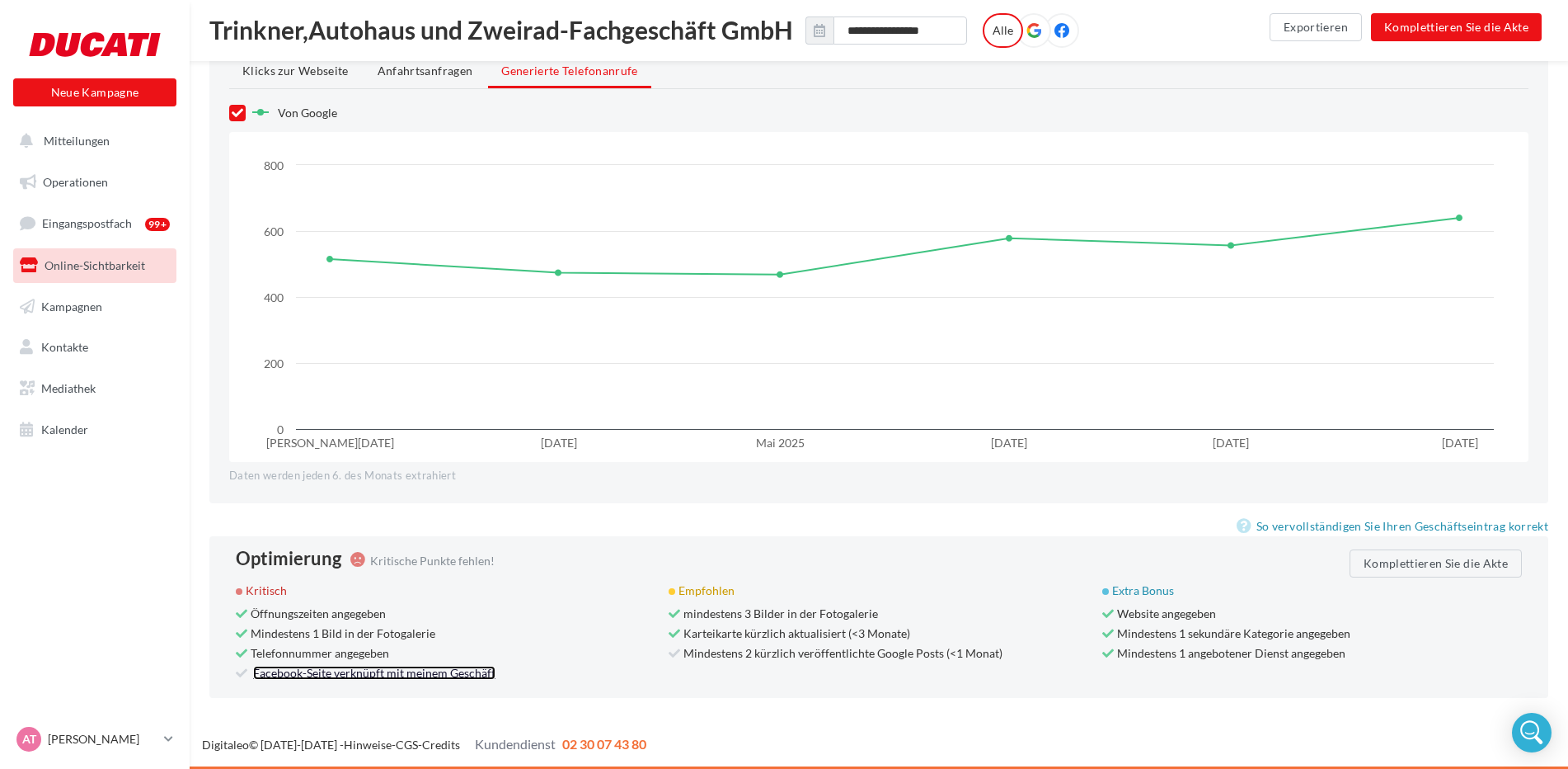
click at [320, 675] on link "Facebook-Seite verknüpft mit meinem Geschäft" at bounding box center [374, 672] width 242 height 14
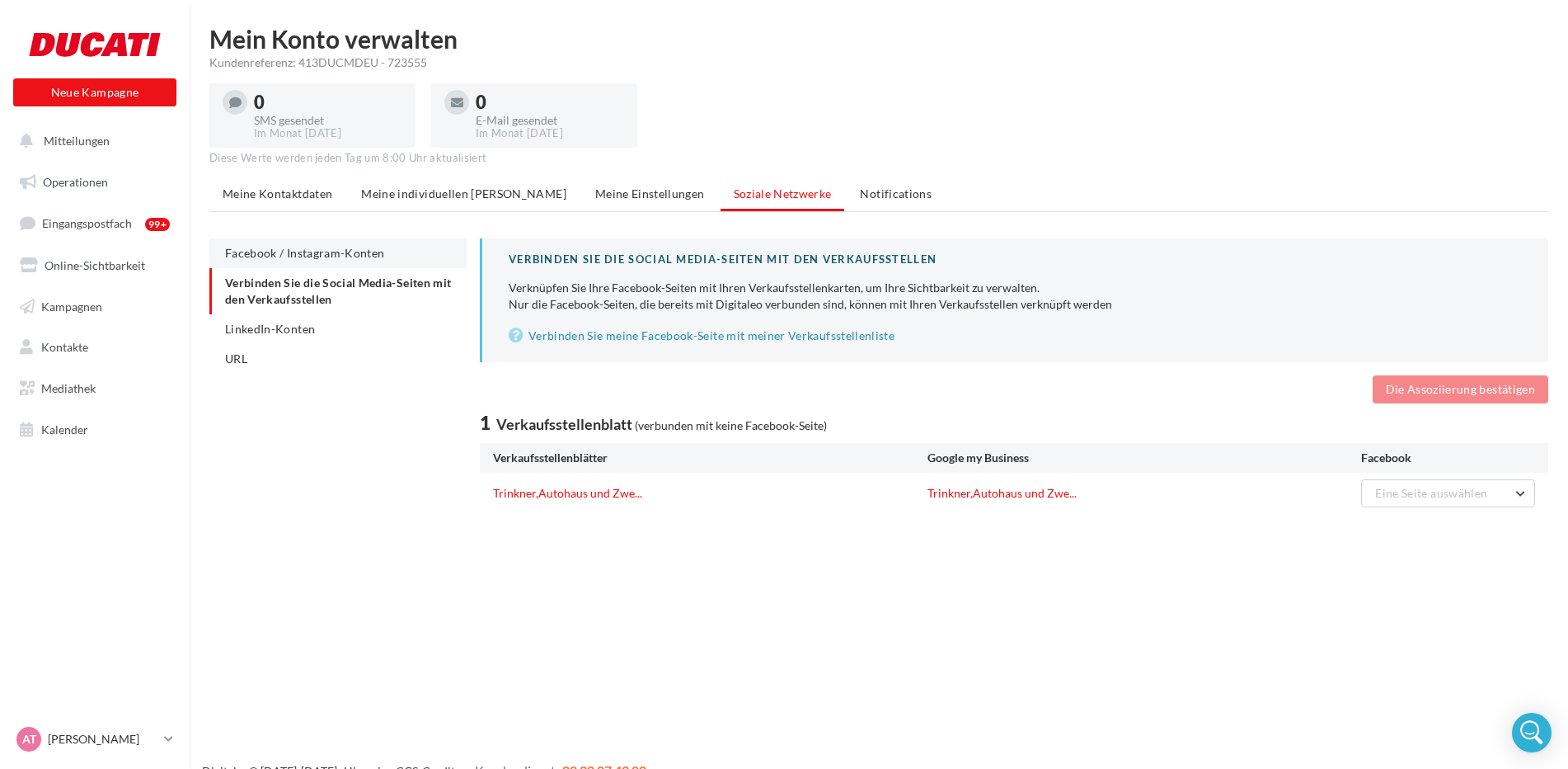
click at [355, 254] on span "Facebook / Instagram-Konten" at bounding box center [305, 252] width 159 height 14
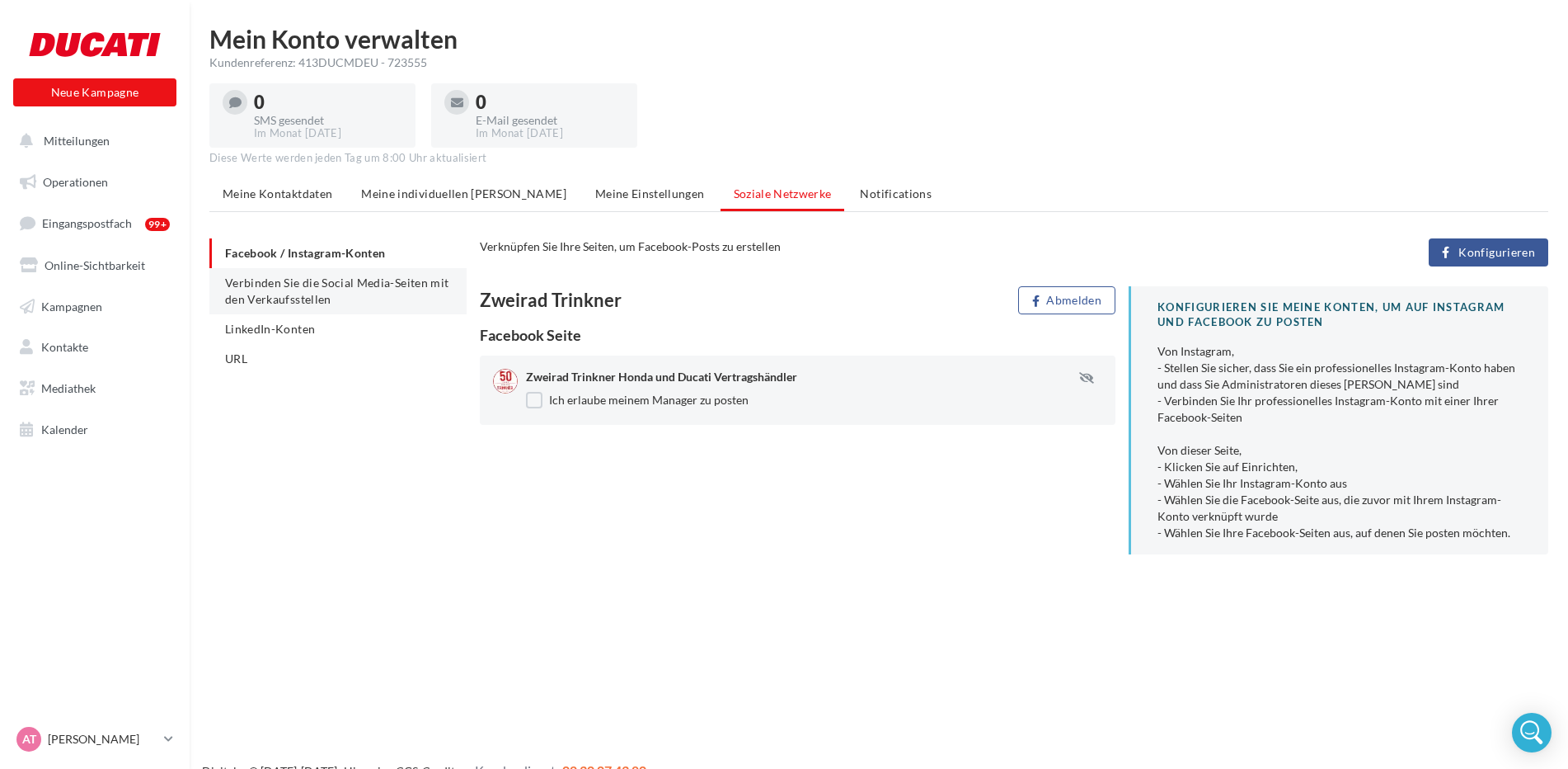
click at [344, 301] on li "Verbinden Sie die Social Media-Seiten mit den Verkaufsstellen" at bounding box center [338, 291] width 257 height 46
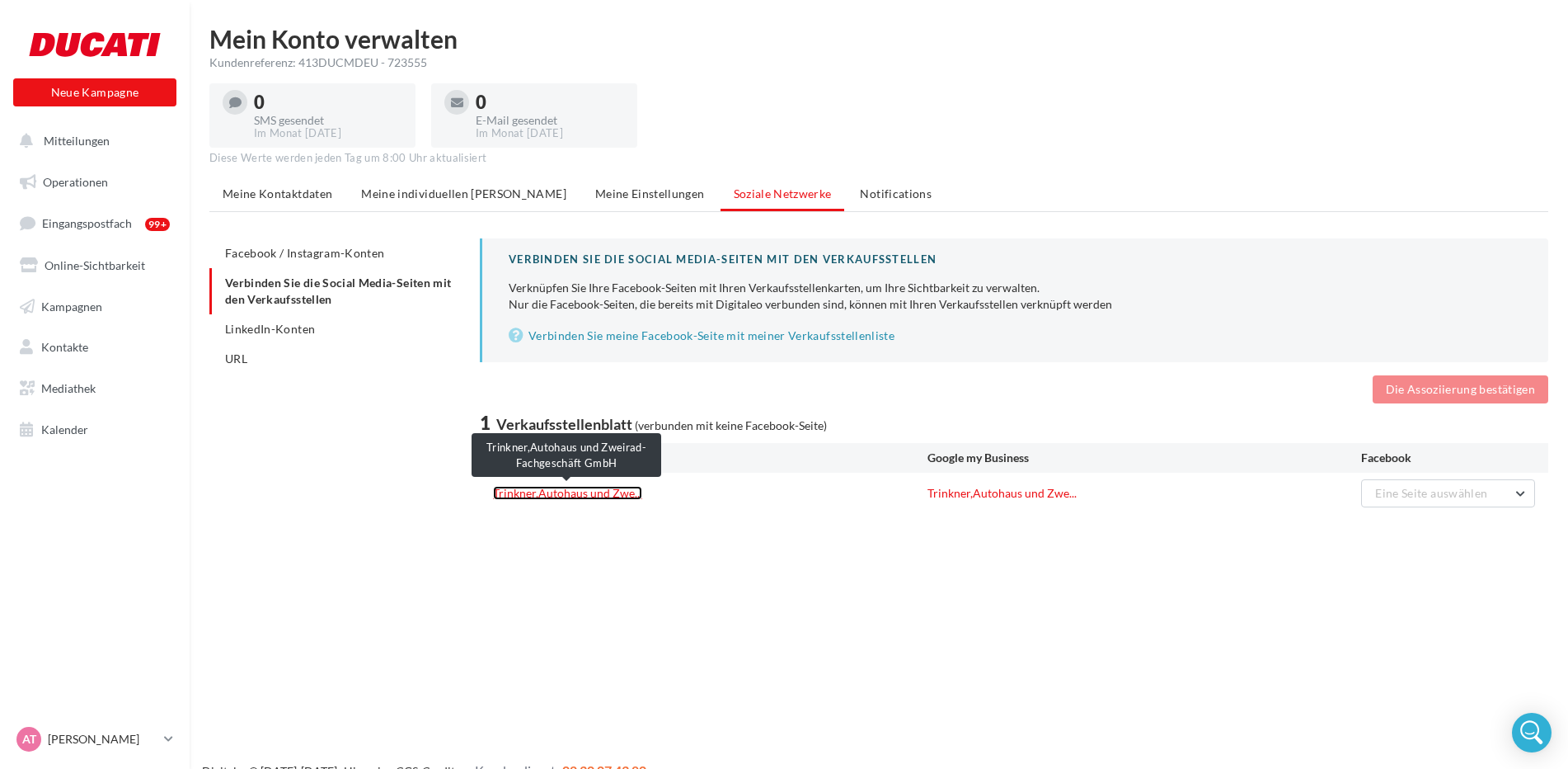
click at [591, 493] on link "Trinkner,Autohaus und Zwe..." at bounding box center [567, 493] width 149 height 14
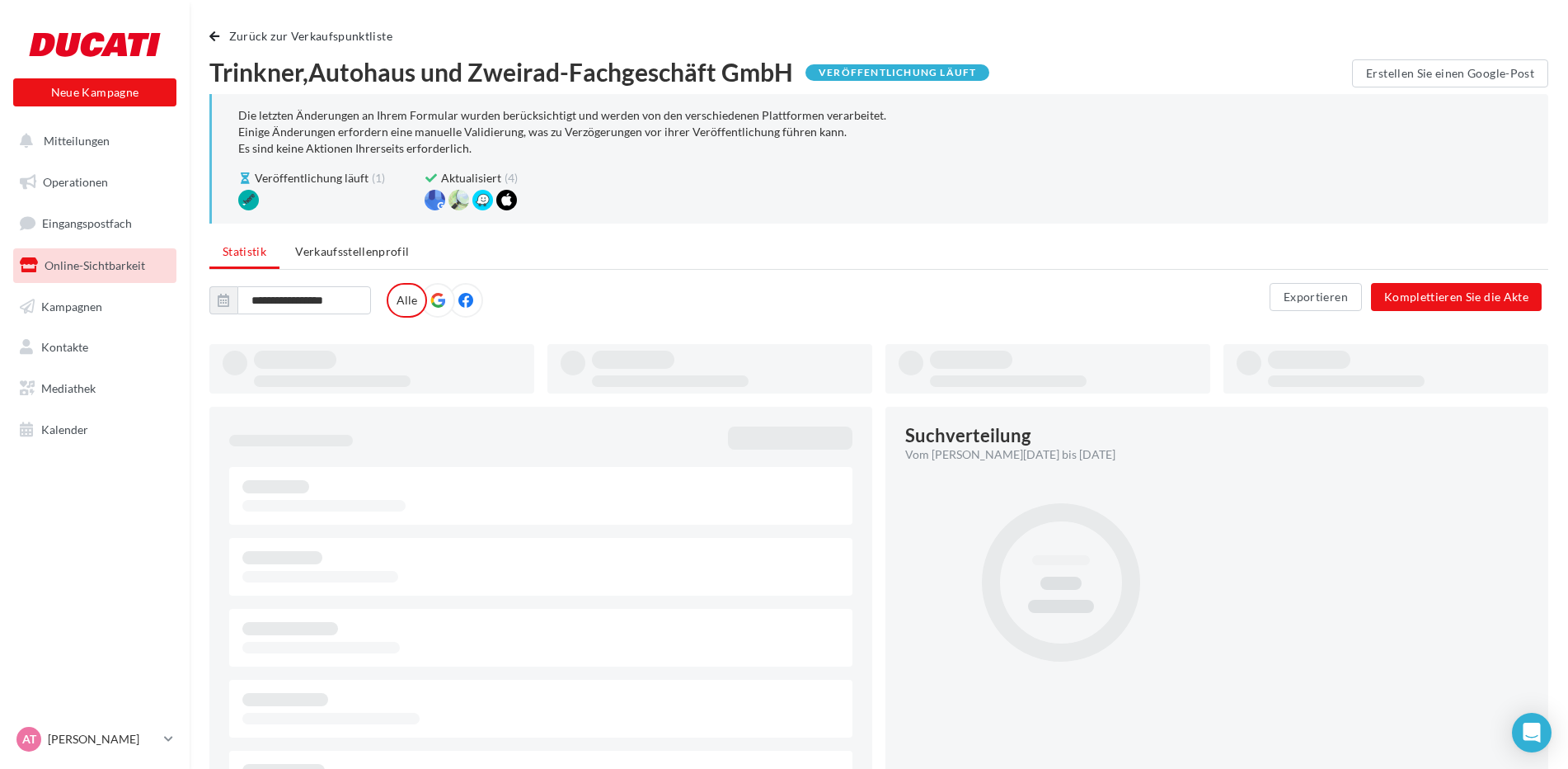
type input "**********"
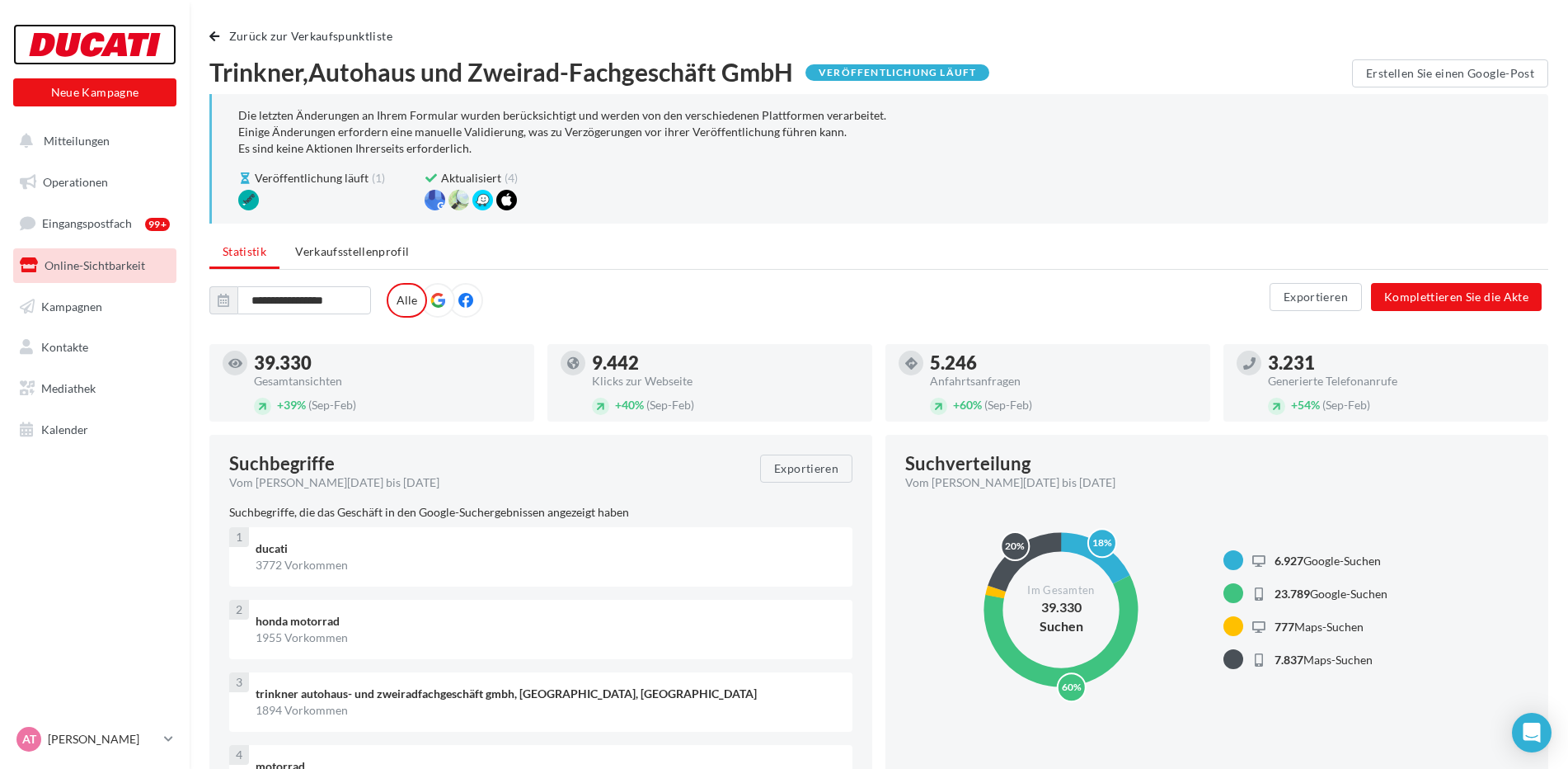
click at [115, 43] on div at bounding box center [95, 44] width 132 height 41
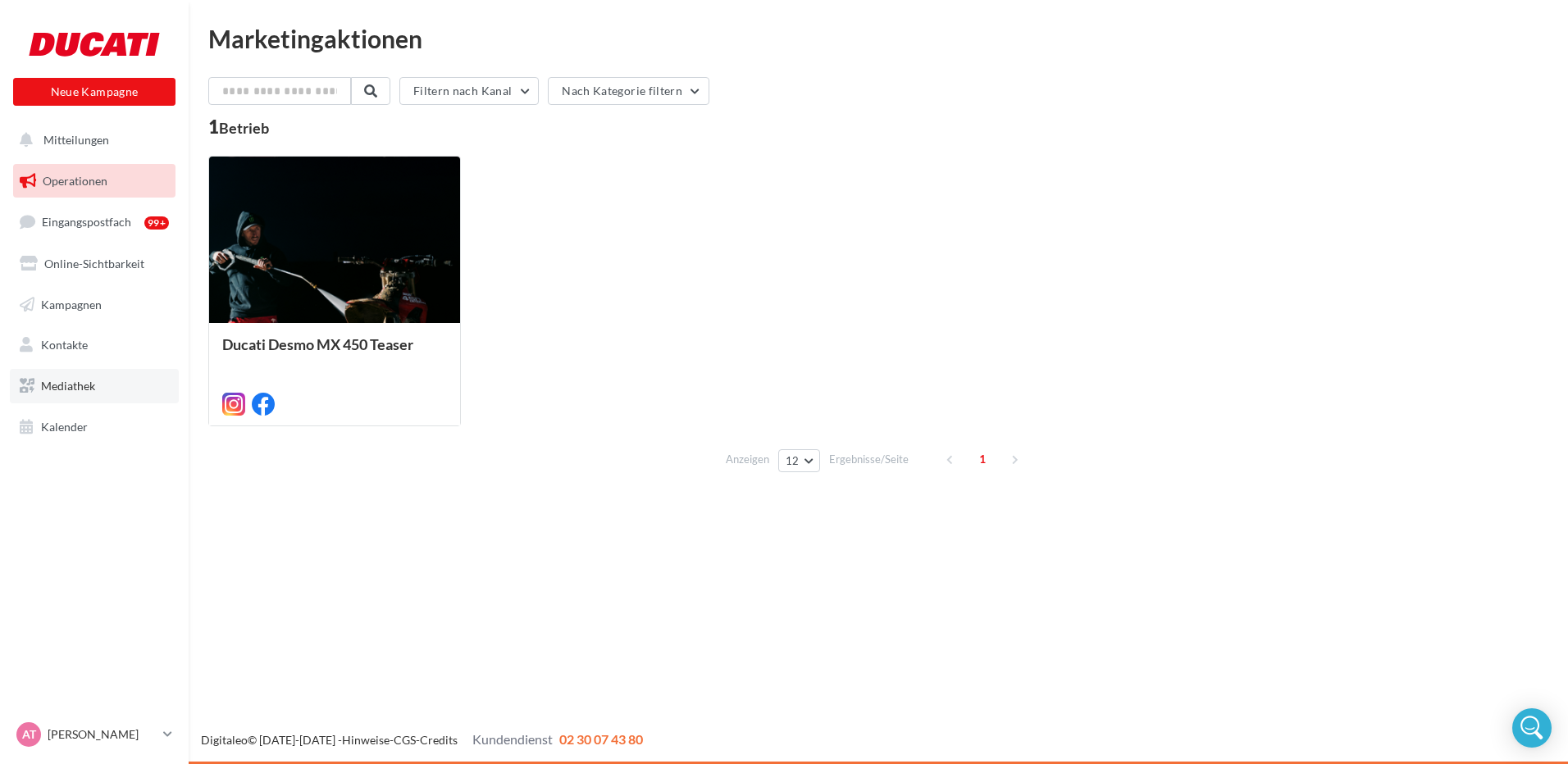
click at [106, 384] on link "Mediathek" at bounding box center [95, 386] width 169 height 34
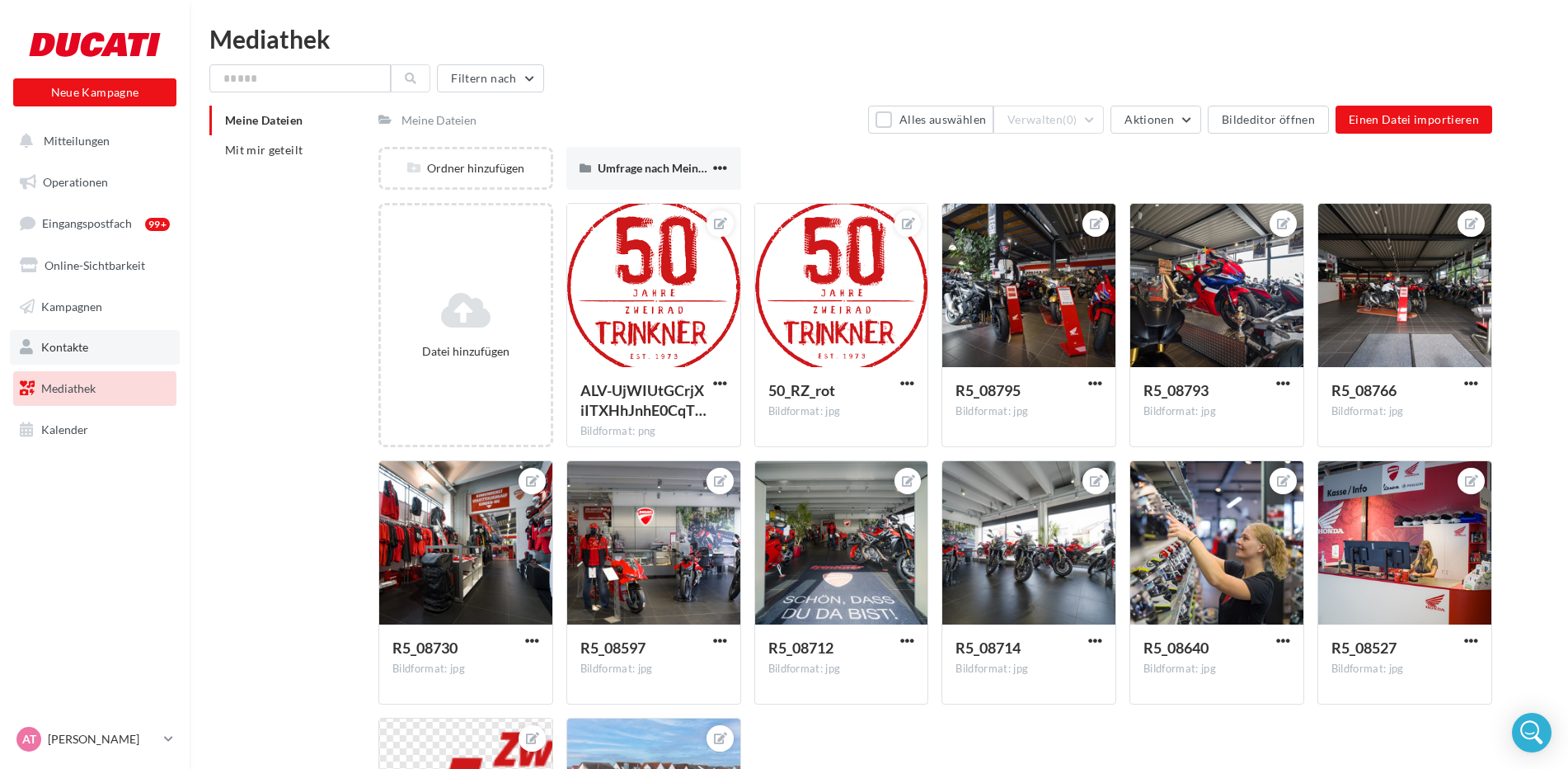
click at [112, 363] on link "Kontakte" at bounding box center [95, 347] width 170 height 34
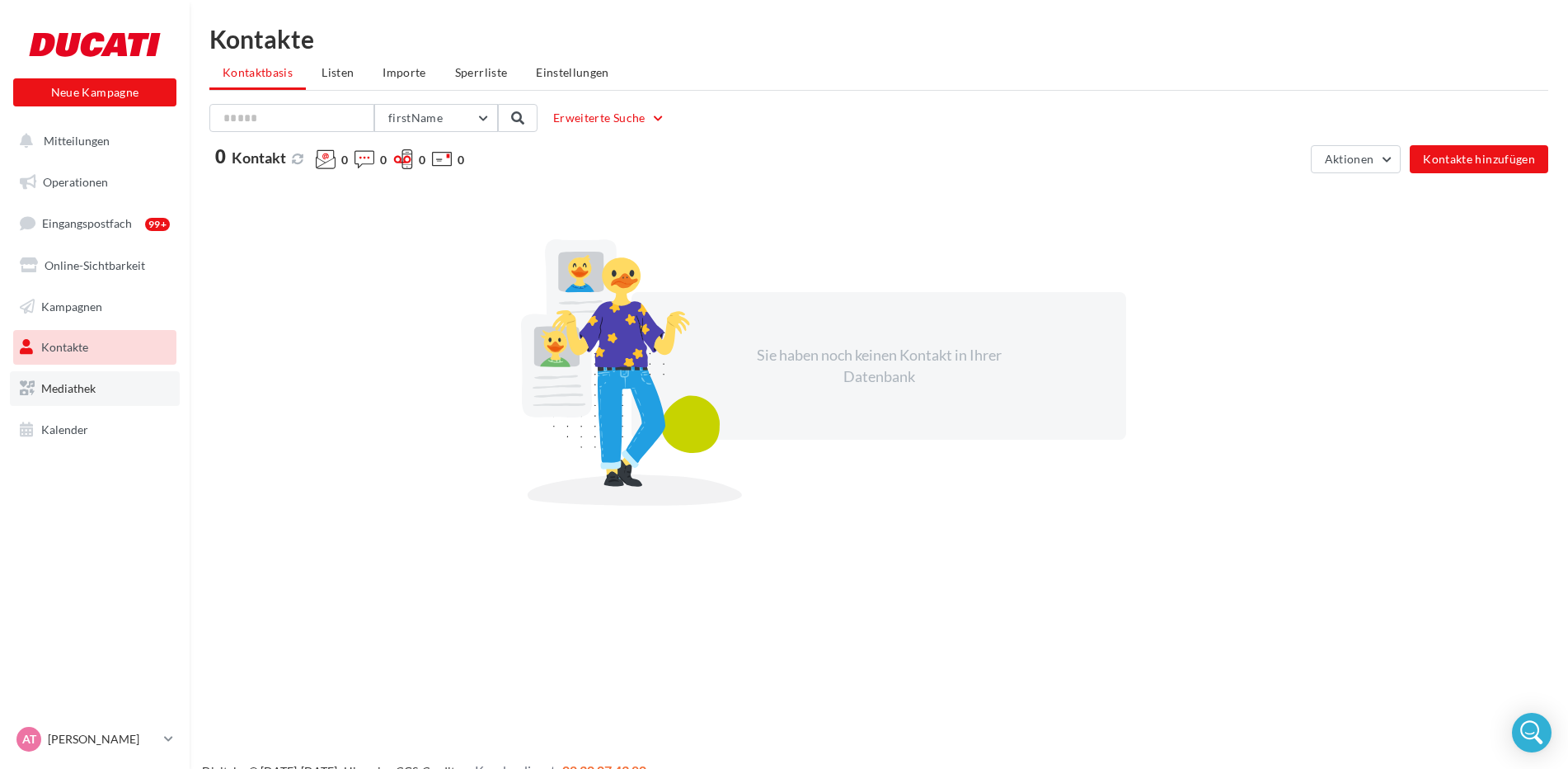
click at [108, 390] on link "Mediathek" at bounding box center [95, 388] width 170 height 34
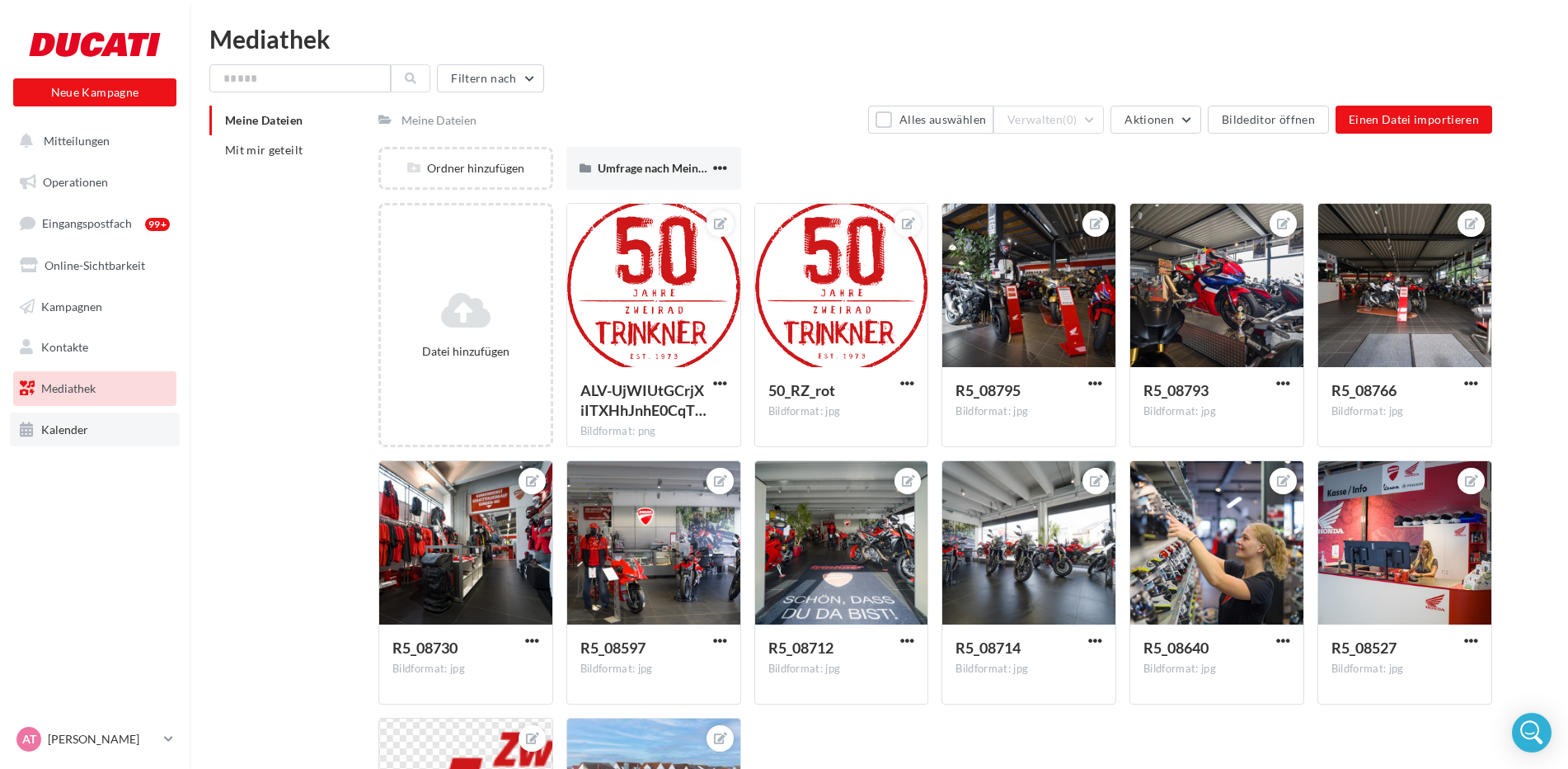
click at [130, 417] on link "Kalender" at bounding box center [95, 429] width 170 height 34
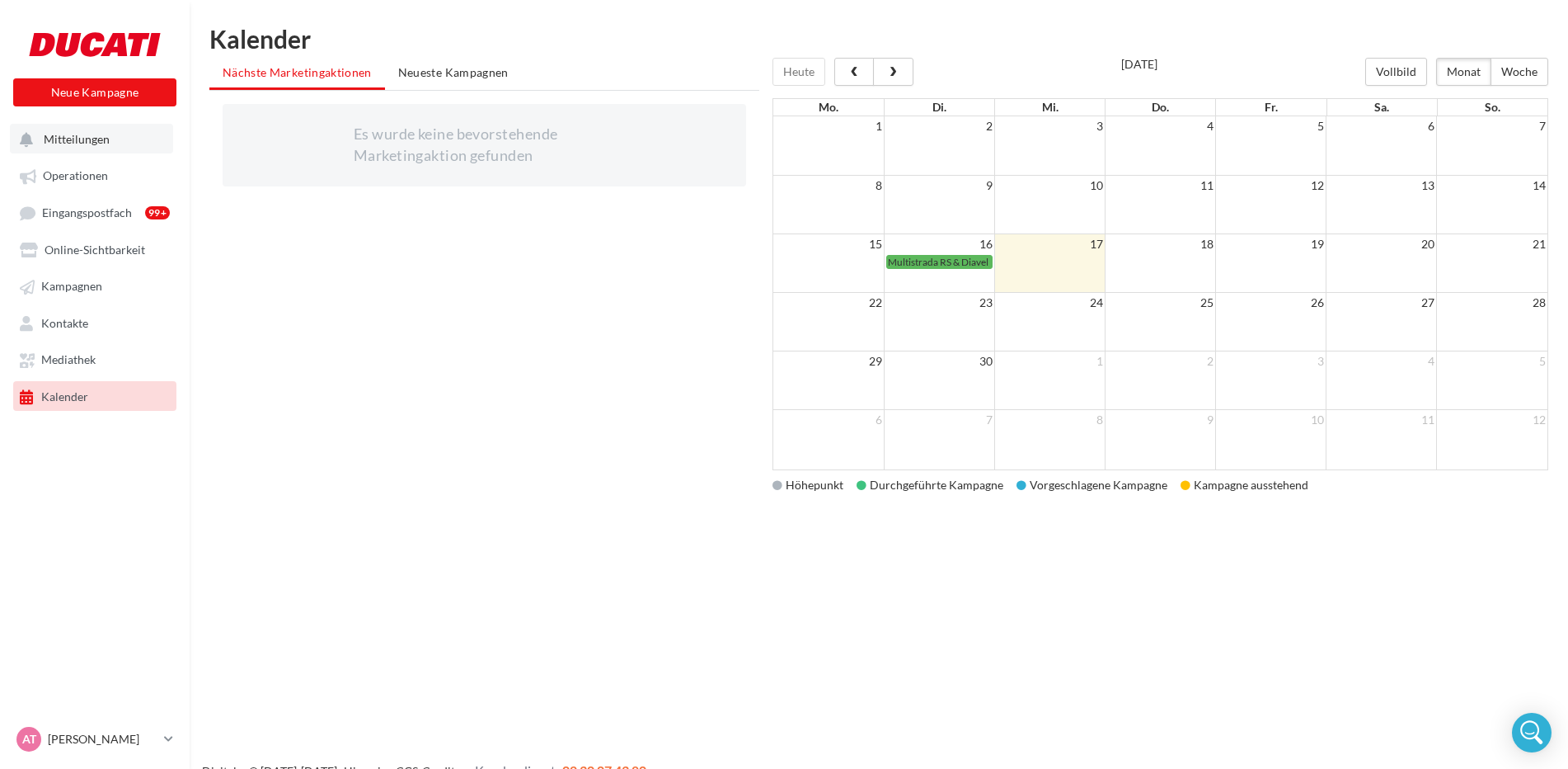
click at [109, 149] on button "Mitteilungen" at bounding box center [92, 139] width 164 height 30
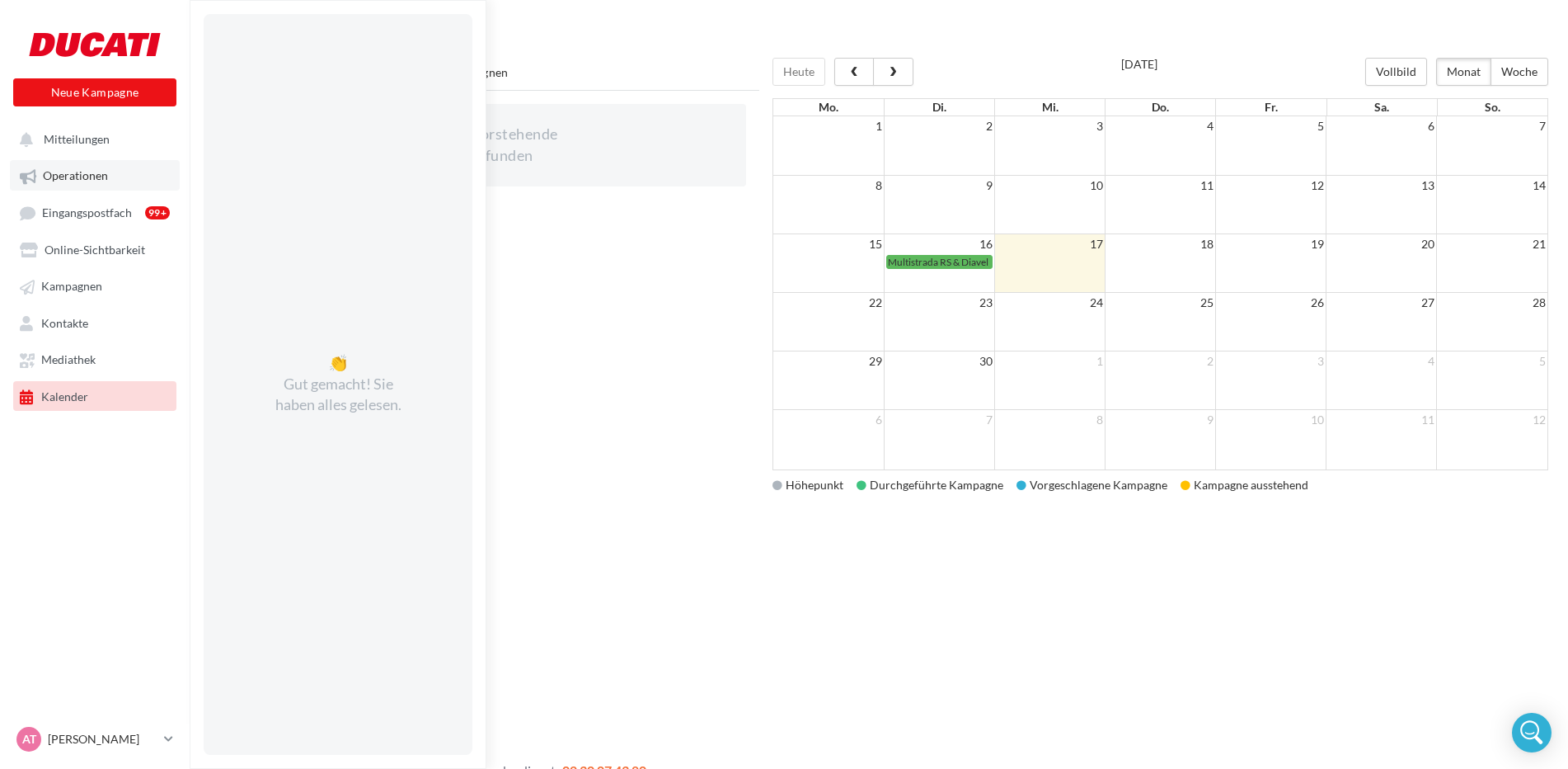
click at [88, 185] on link "Operationen" at bounding box center [95, 175] width 170 height 30
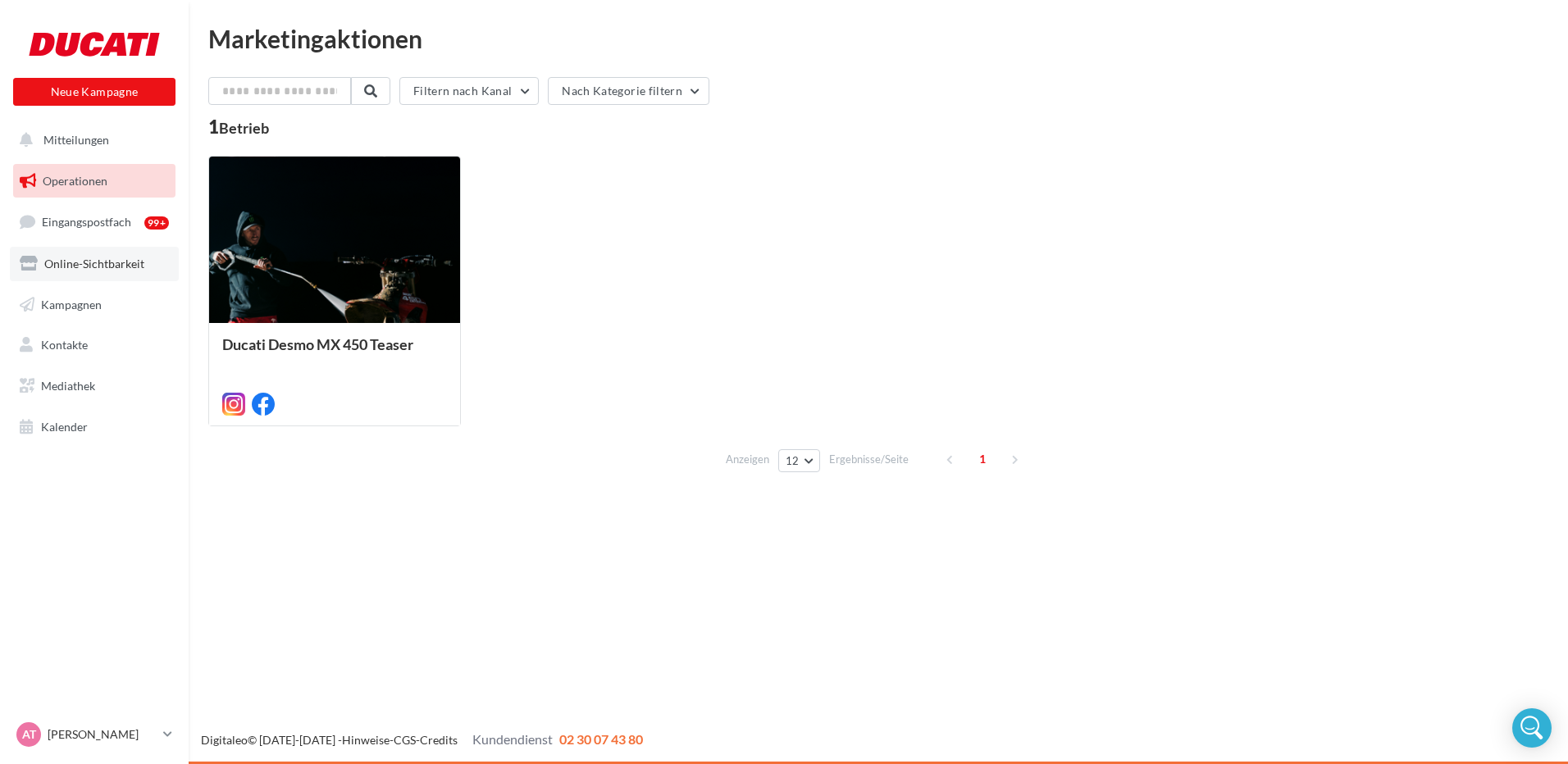
click at [78, 270] on span "Online-Sichtbarkeit" at bounding box center [94, 263] width 100 height 14
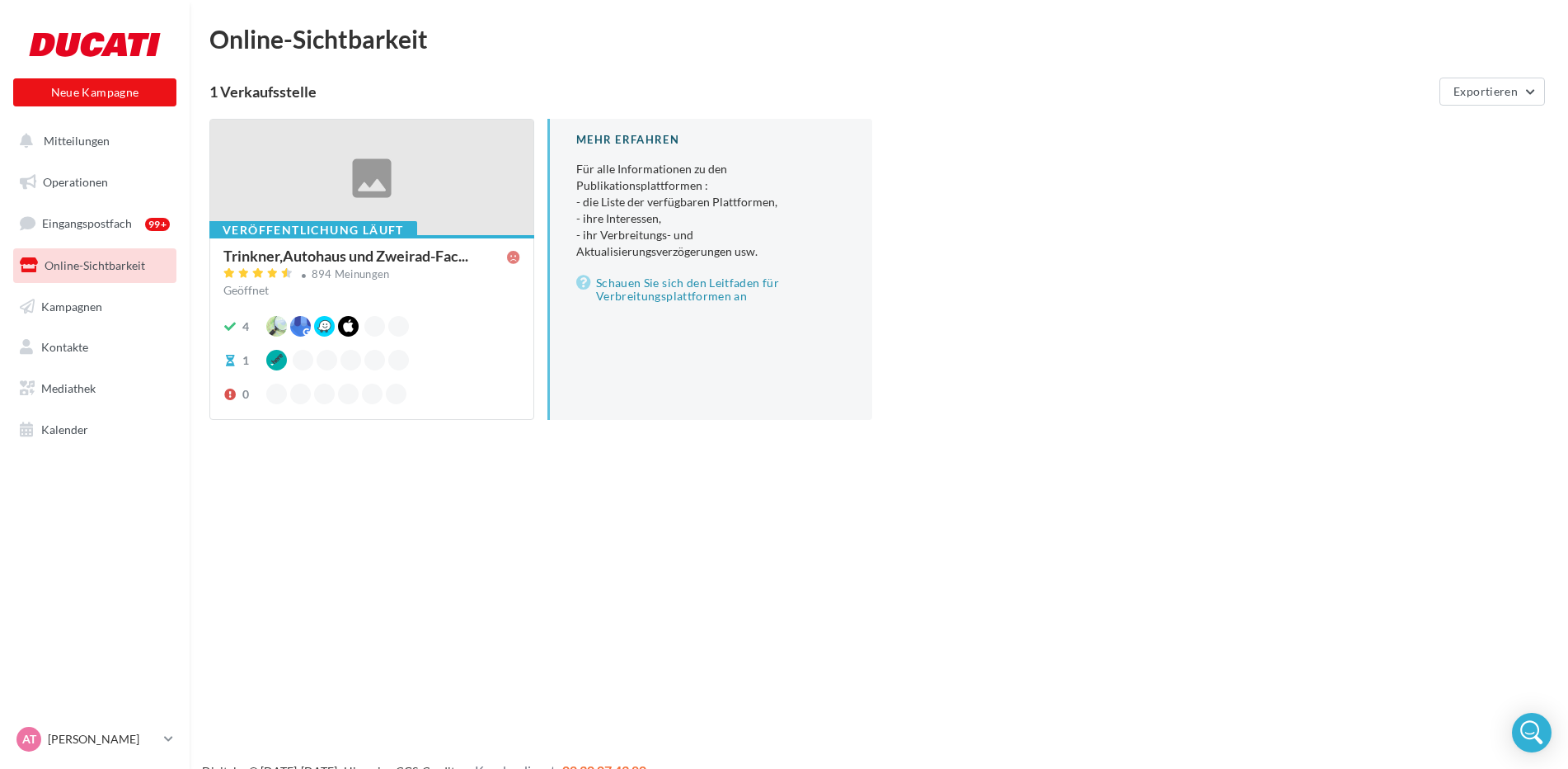
click at [371, 206] on div at bounding box center [371, 178] width 323 height 117
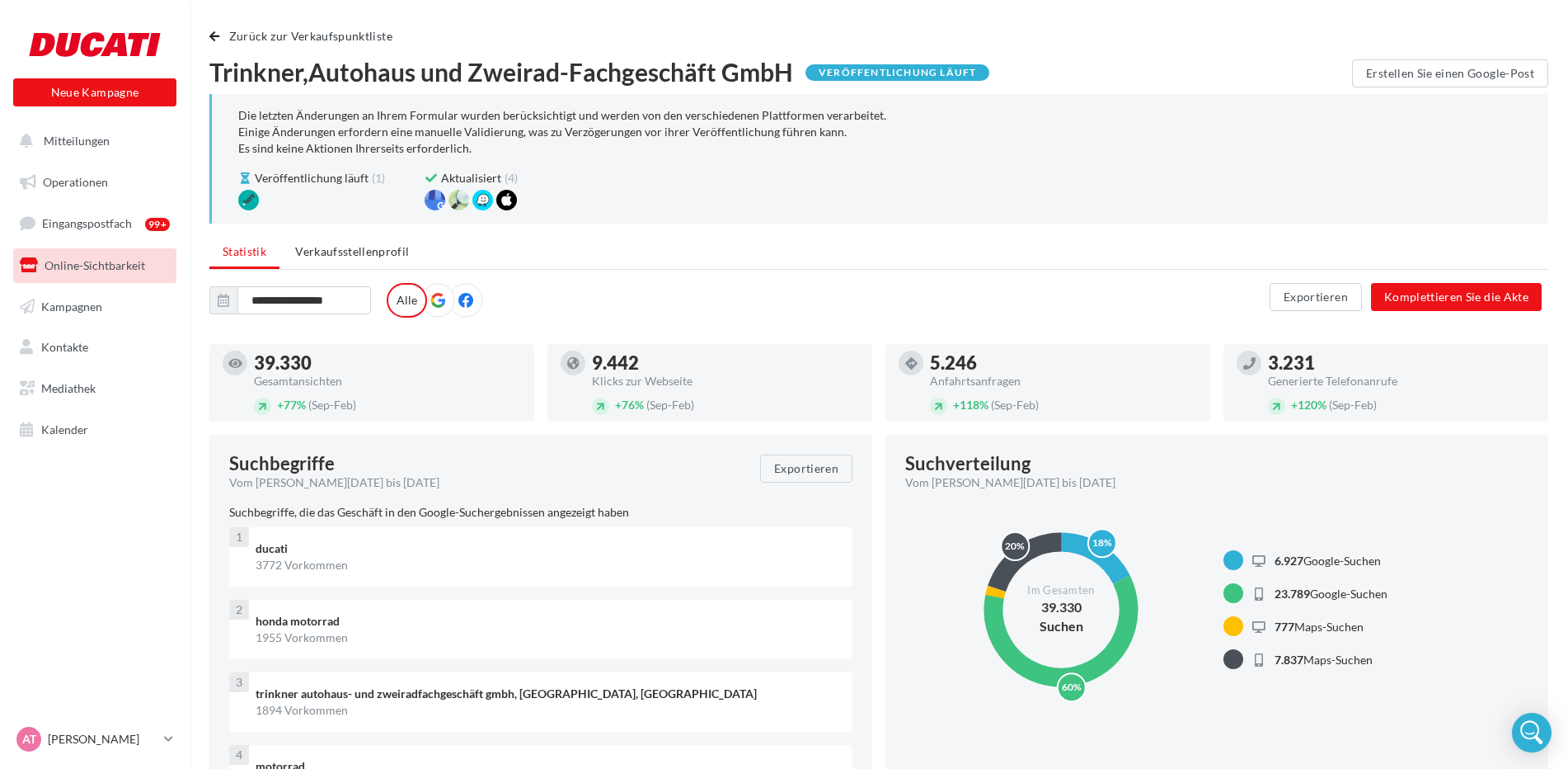
click at [441, 310] on label at bounding box center [437, 300] width 34 height 34
click at [473, 307] on label at bounding box center [466, 300] width 34 height 34
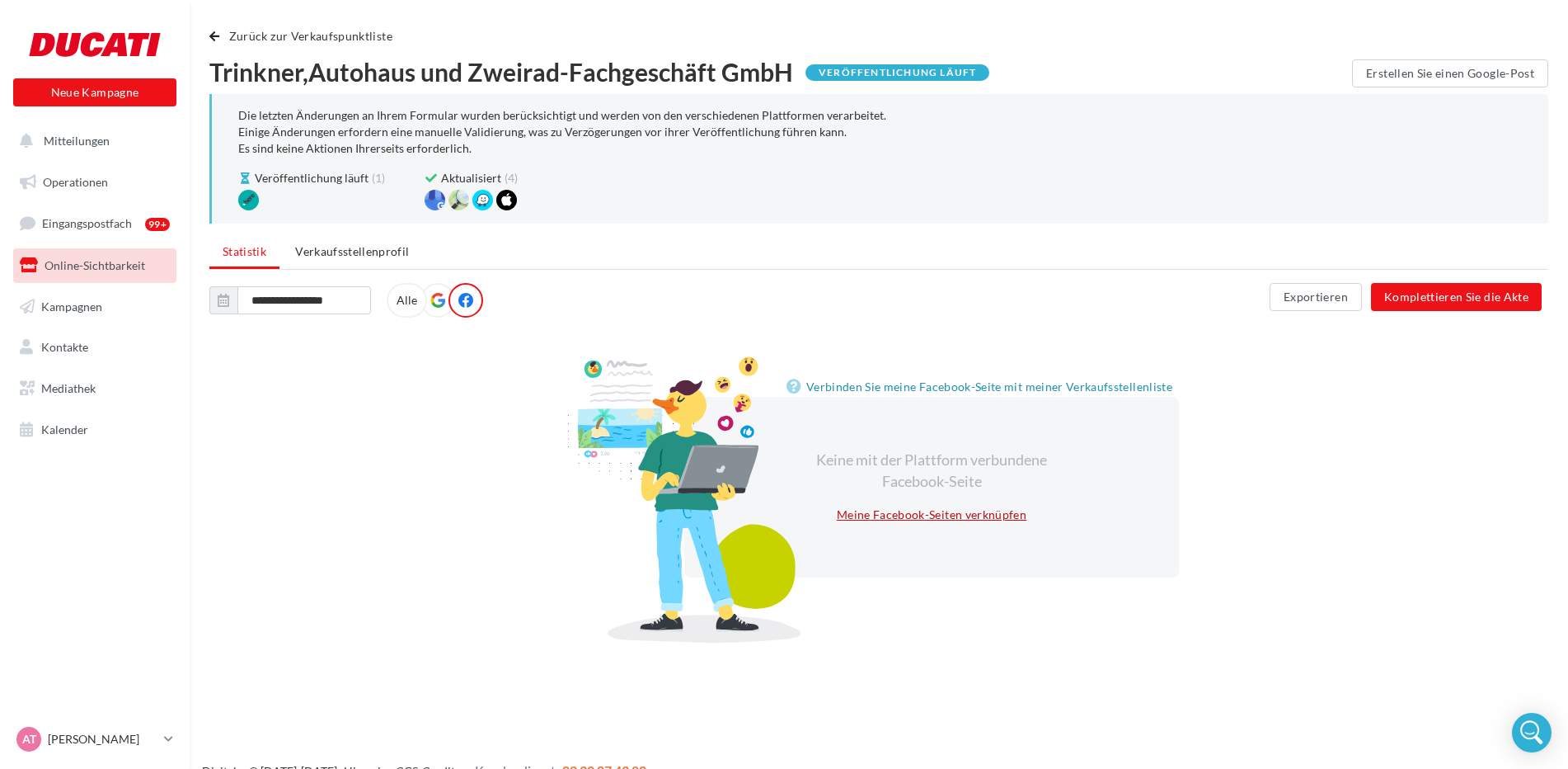
click at [920, 514] on link "Meine Facebook-Seiten verknüpfen" at bounding box center [931, 515] width 203 height 20
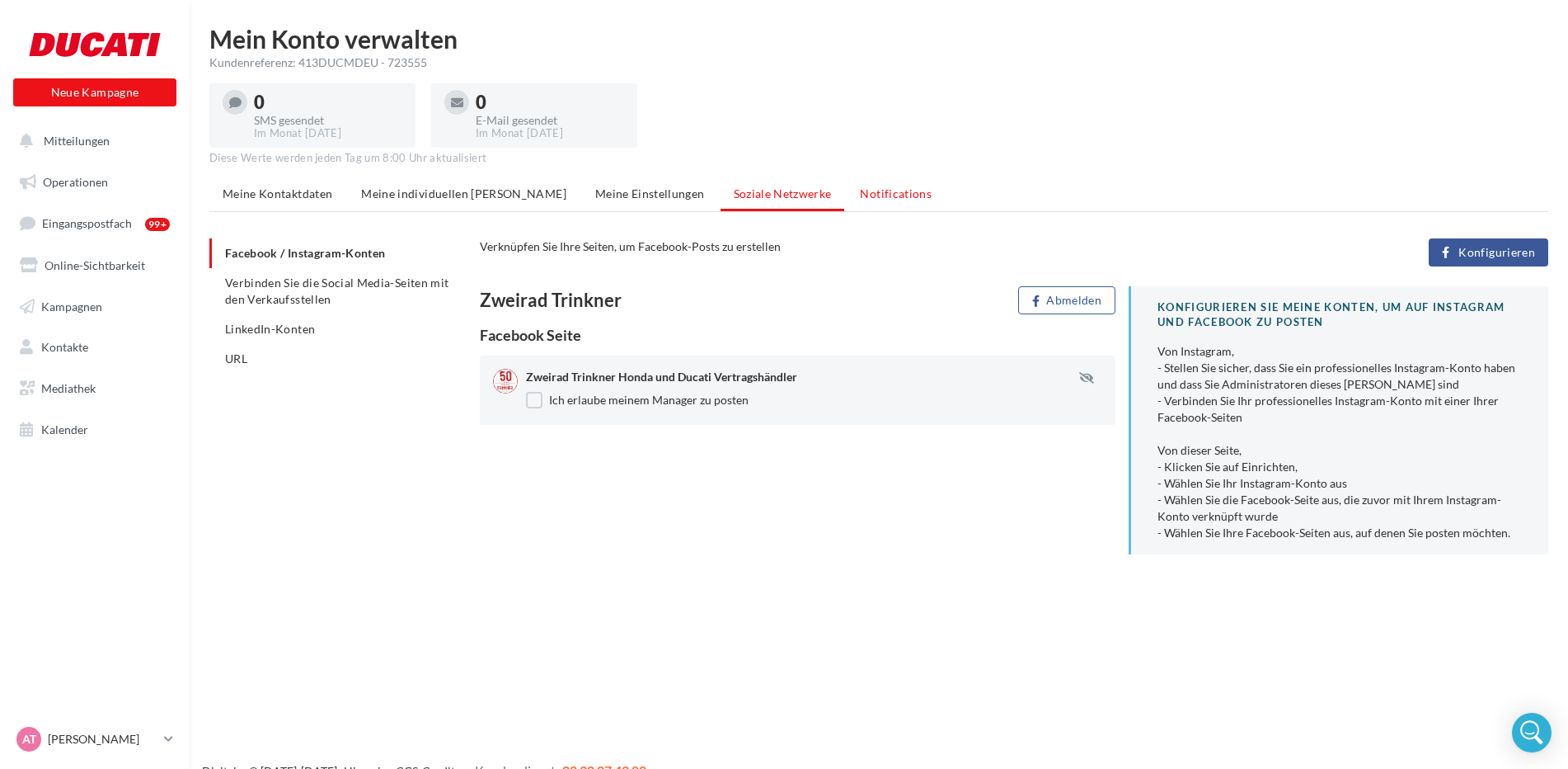
click at [860, 191] on span "Notifications" at bounding box center [896, 193] width 72 height 14
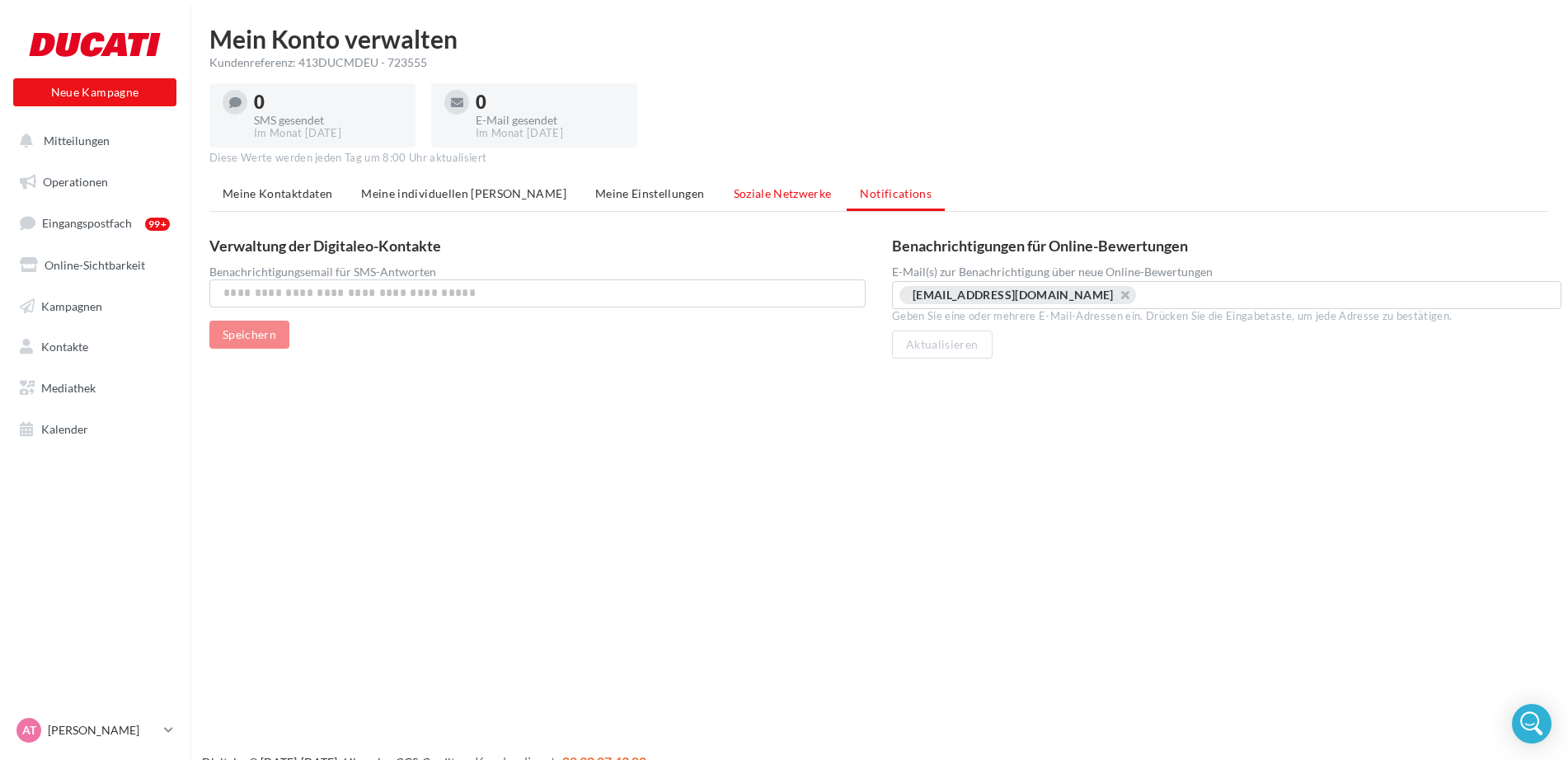
click at [734, 197] on span "Soziale Netzwerke" at bounding box center [783, 193] width 98 height 14
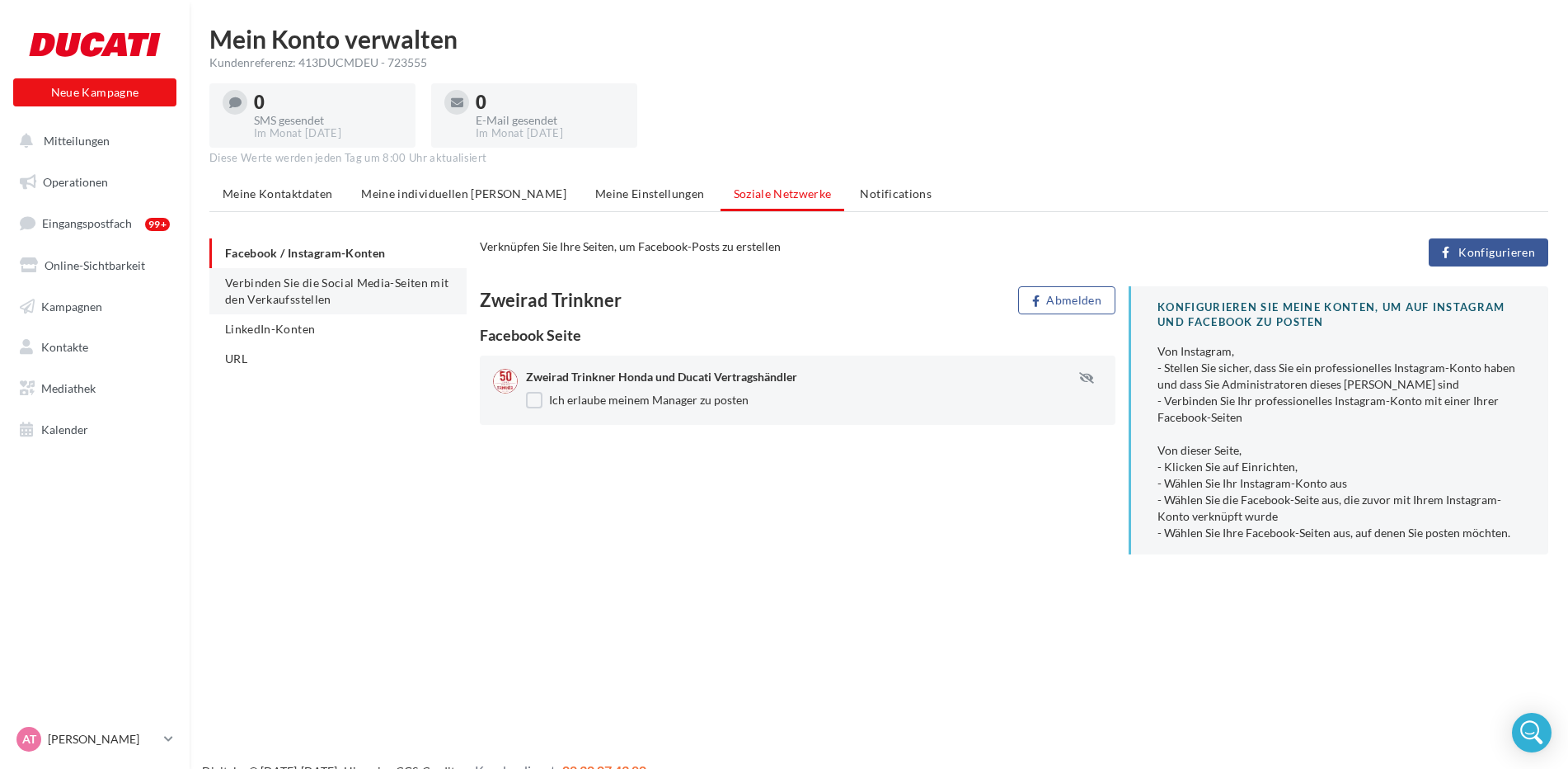
click at [339, 296] on li "Verbinden Sie die Social Media-Seiten mit den Verkaufsstellen" at bounding box center [338, 291] width 257 height 46
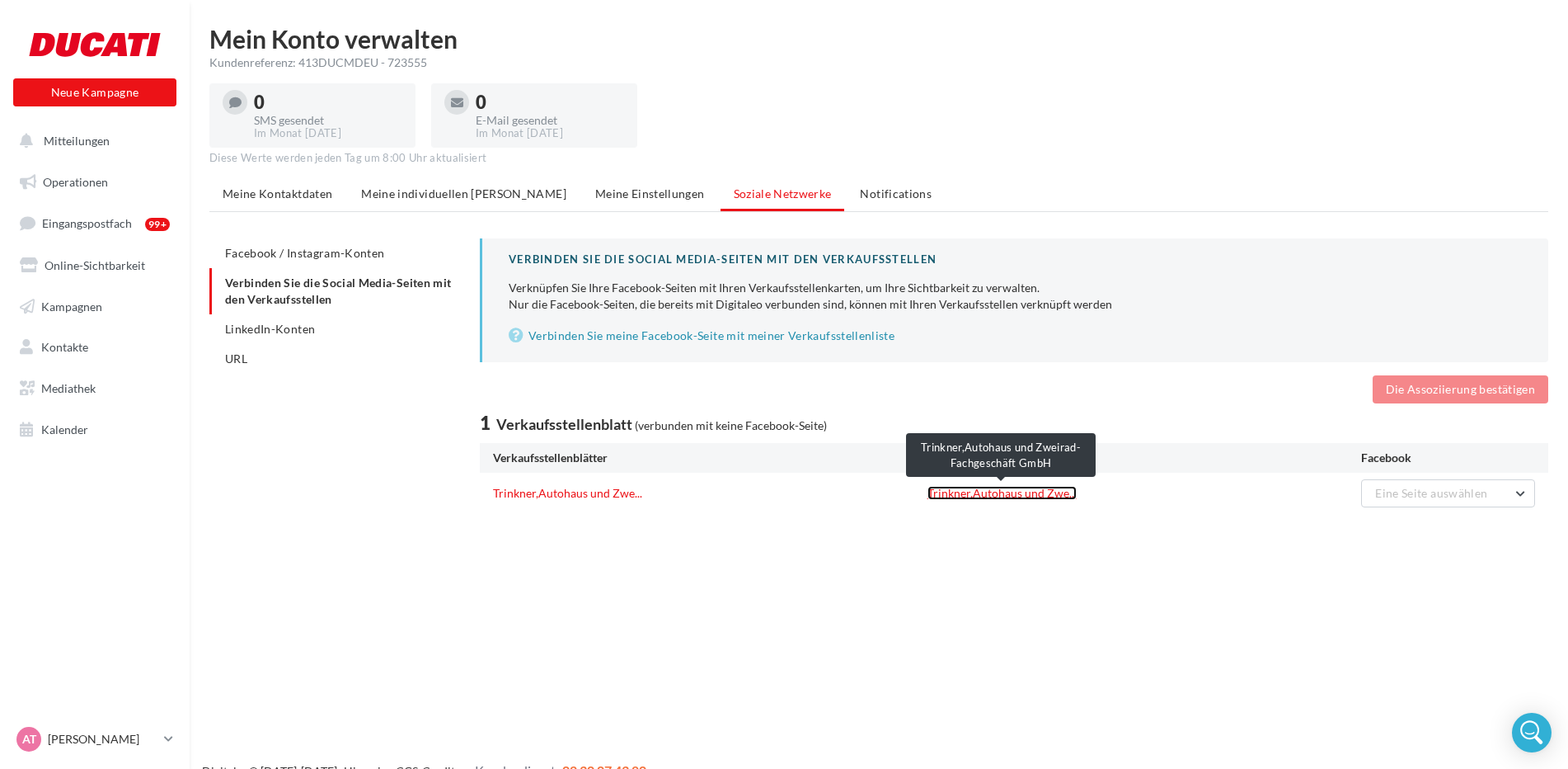
click at [988, 492] on link "Trinkner,Autohaus und Zwe..." at bounding box center [1002, 493] width 149 height 14
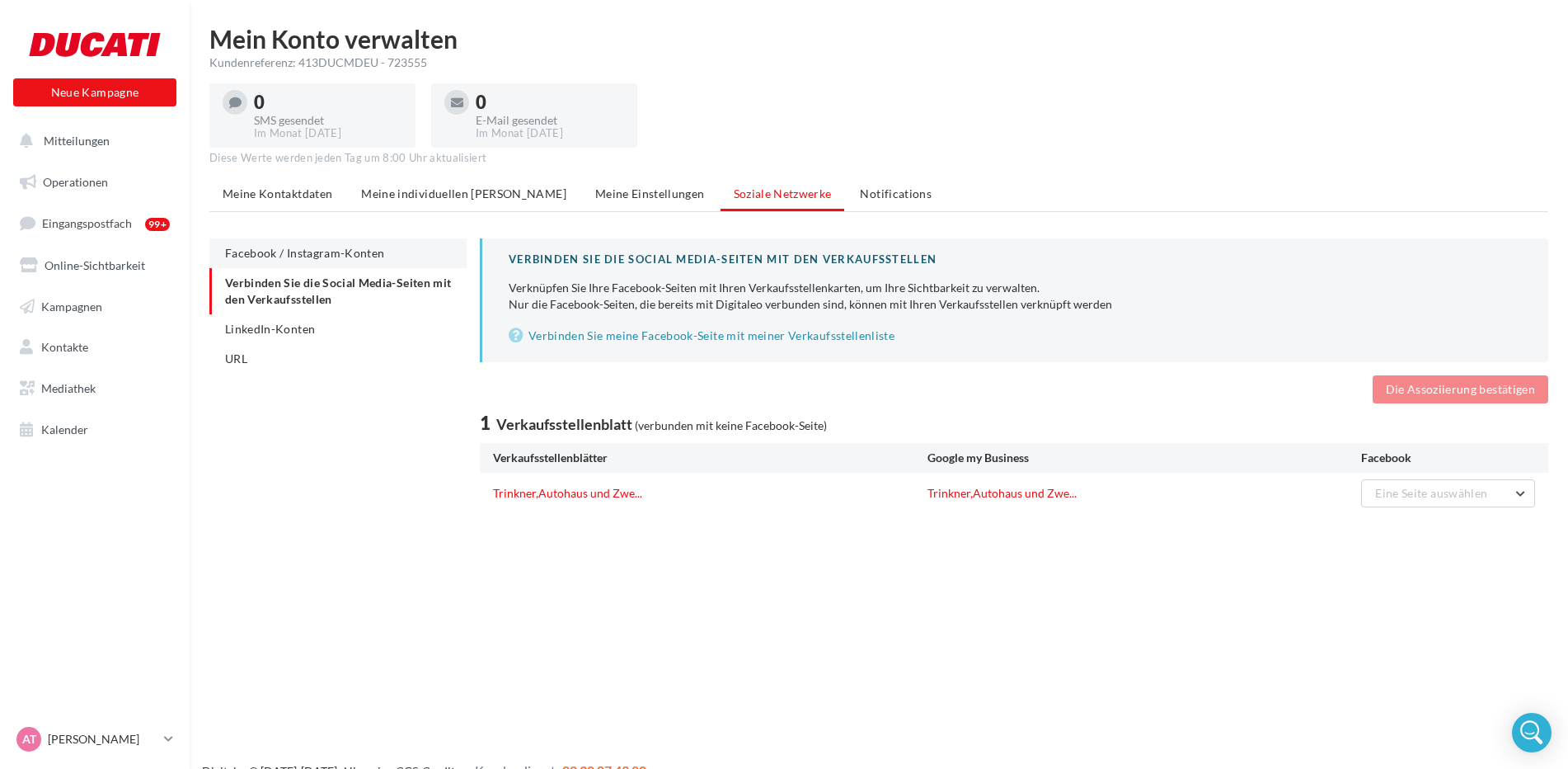
click at [315, 259] on span "Facebook / Instagram-Konten" at bounding box center [305, 252] width 159 height 14
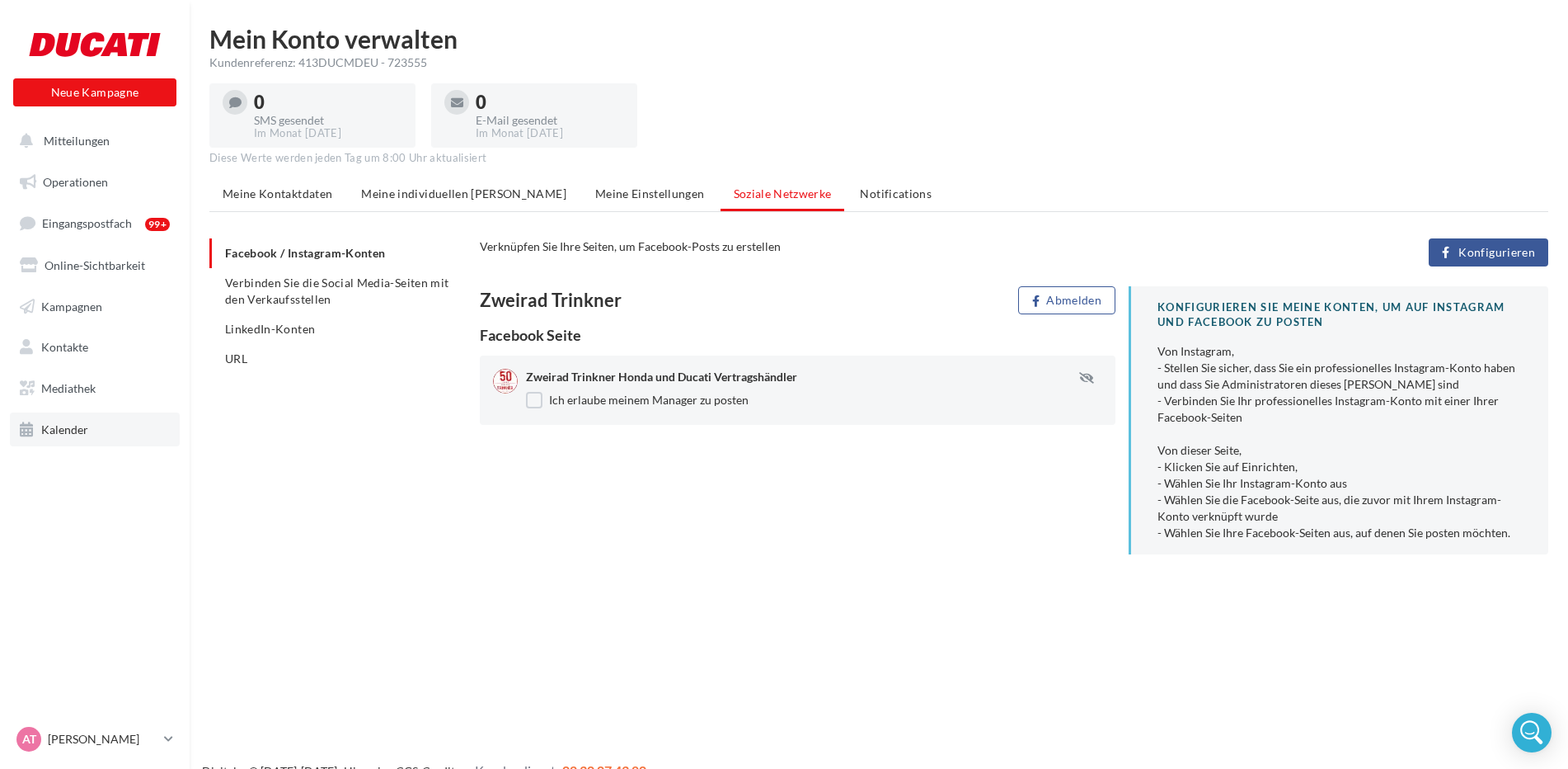
click at [72, 431] on span "Kalender" at bounding box center [64, 429] width 47 height 14
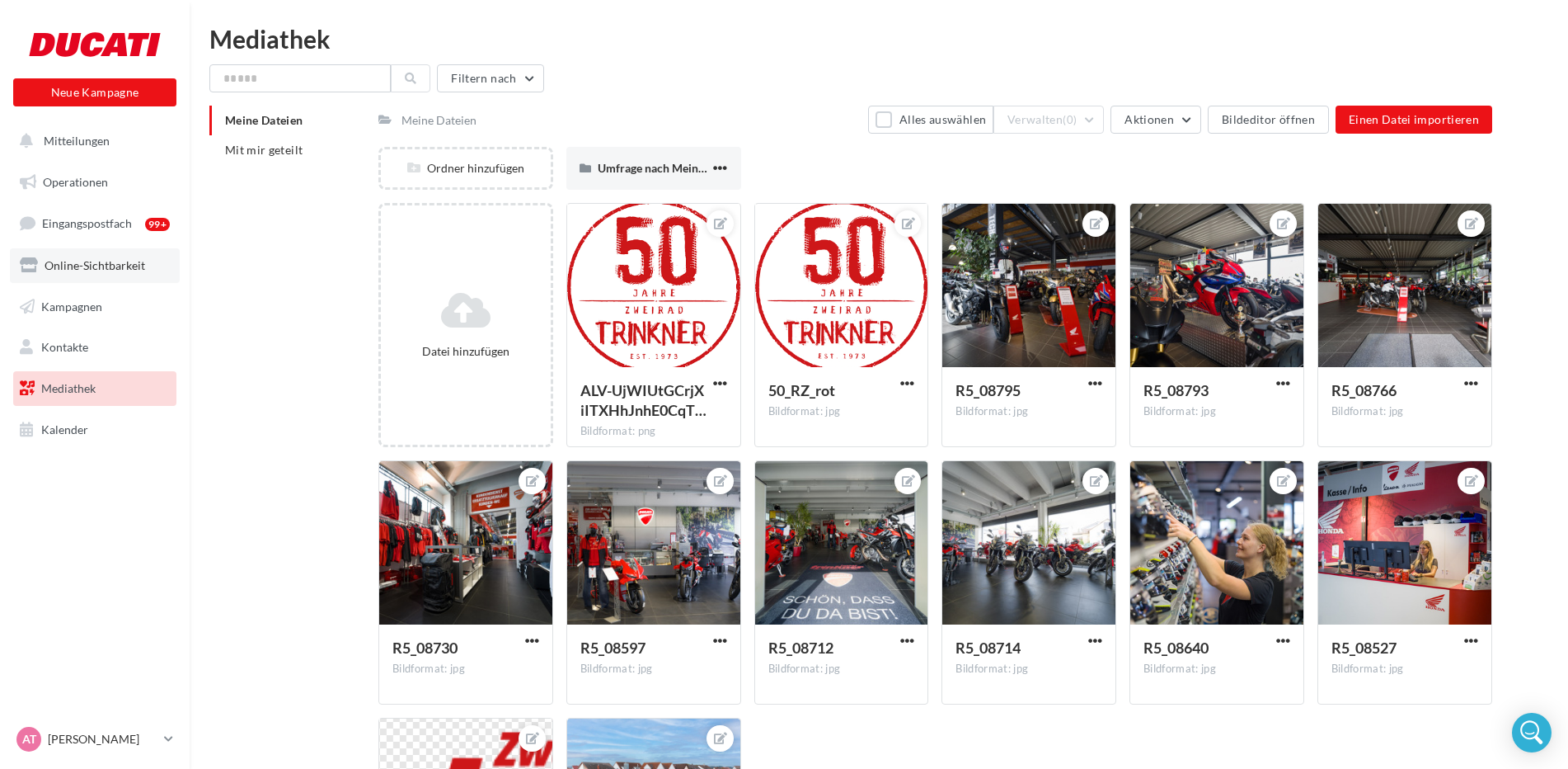
click at [104, 276] on link "Online-Sichtbarkeit" at bounding box center [95, 265] width 170 height 34
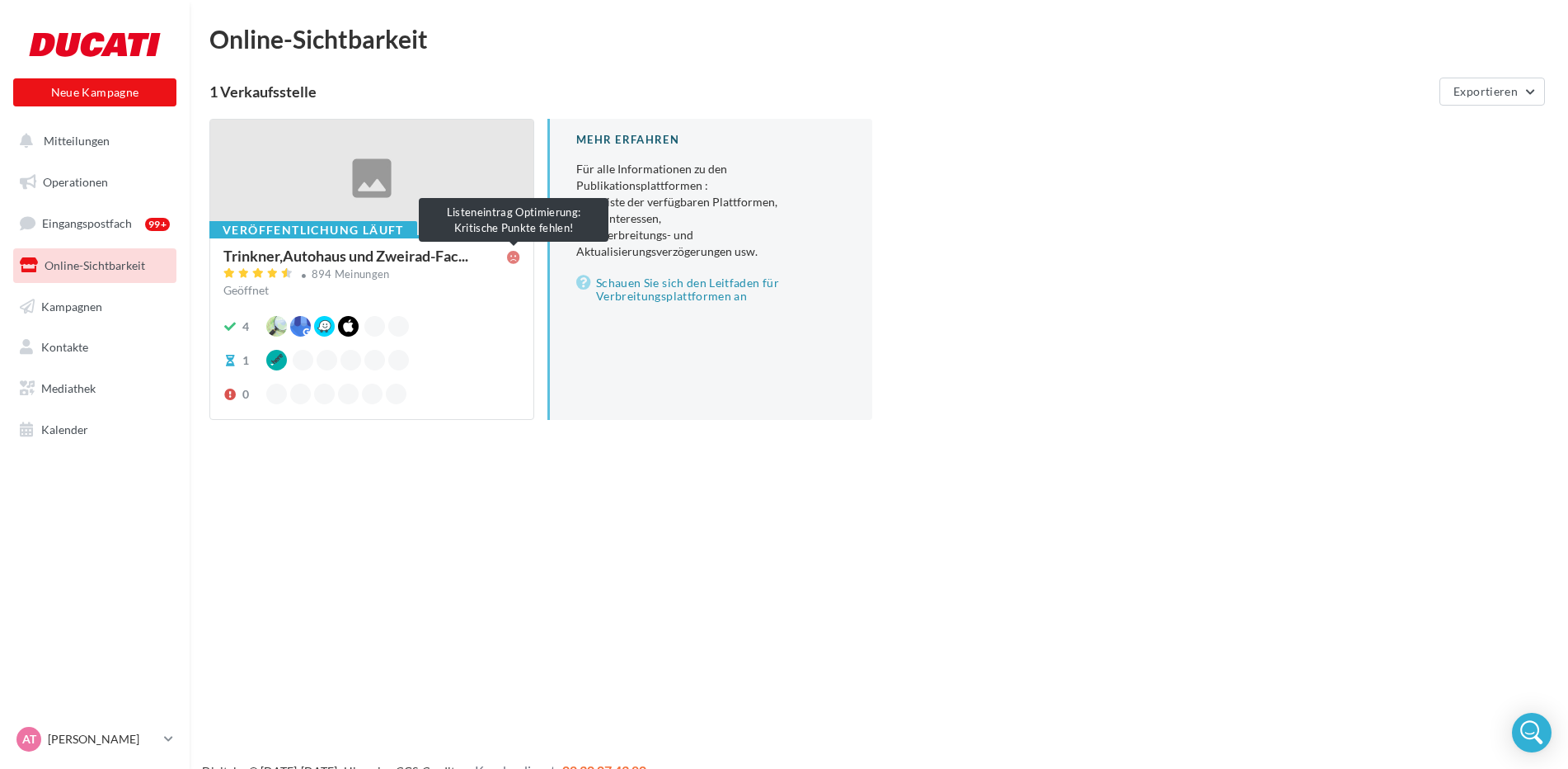
click at [512, 260] on icon at bounding box center [514, 257] width 13 height 13
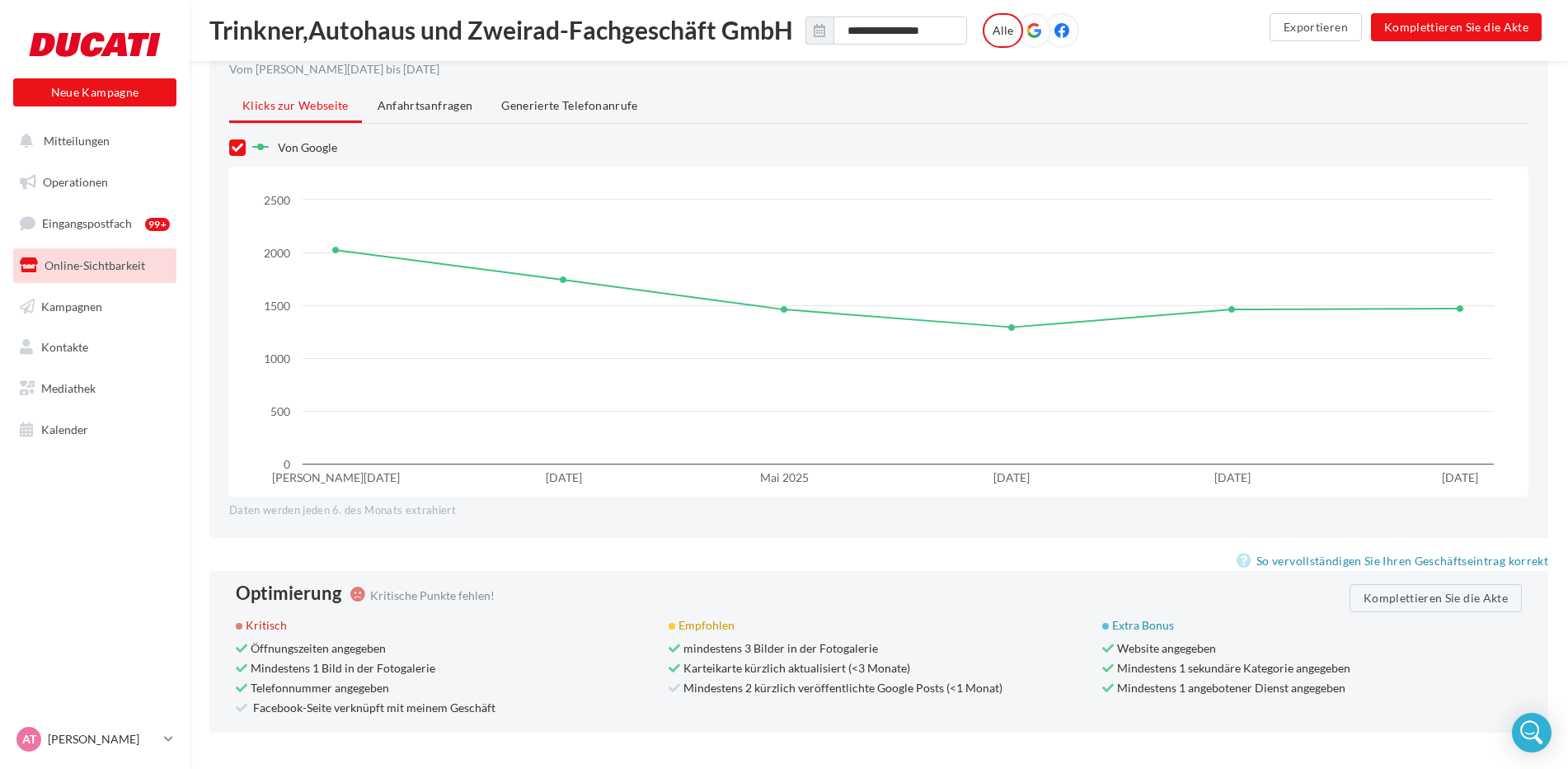
scroll to position [1407, 0]
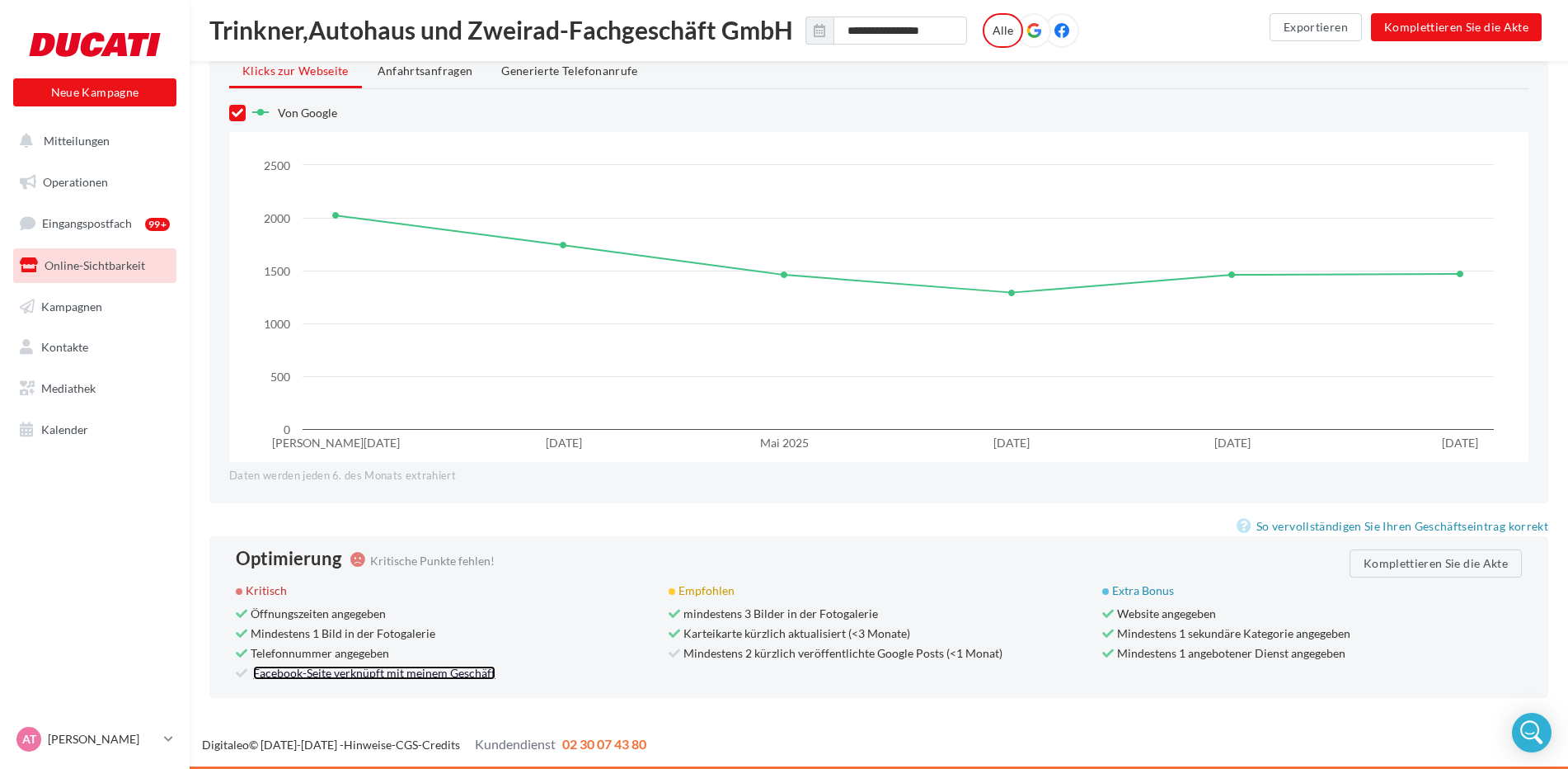
click at [332, 675] on link "Facebook-Seite verknüpft mit meinem Geschäft" at bounding box center [374, 672] width 242 height 14
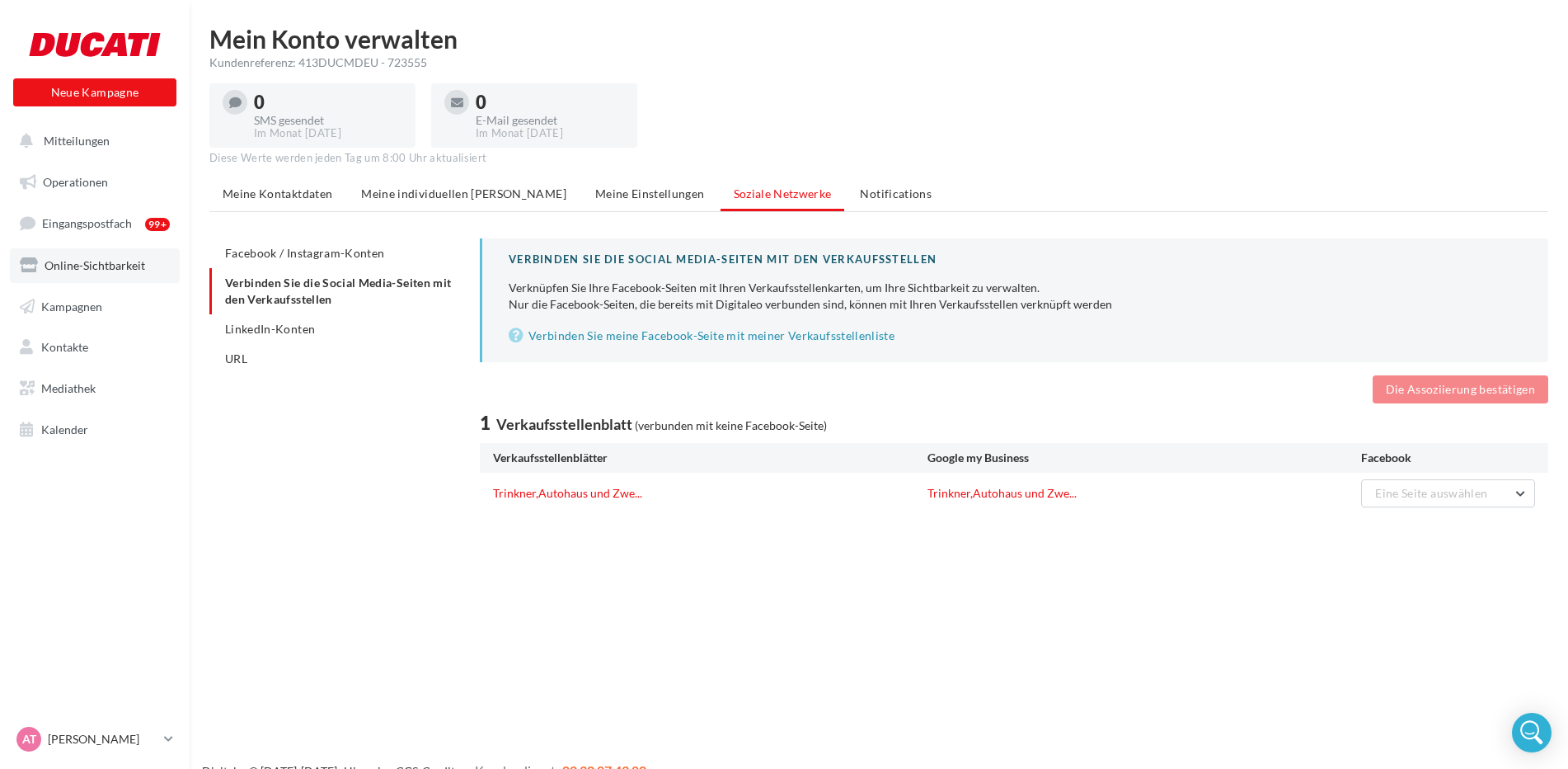
click at [112, 266] on span "Online-Sichtbarkeit" at bounding box center [94, 265] width 101 height 14
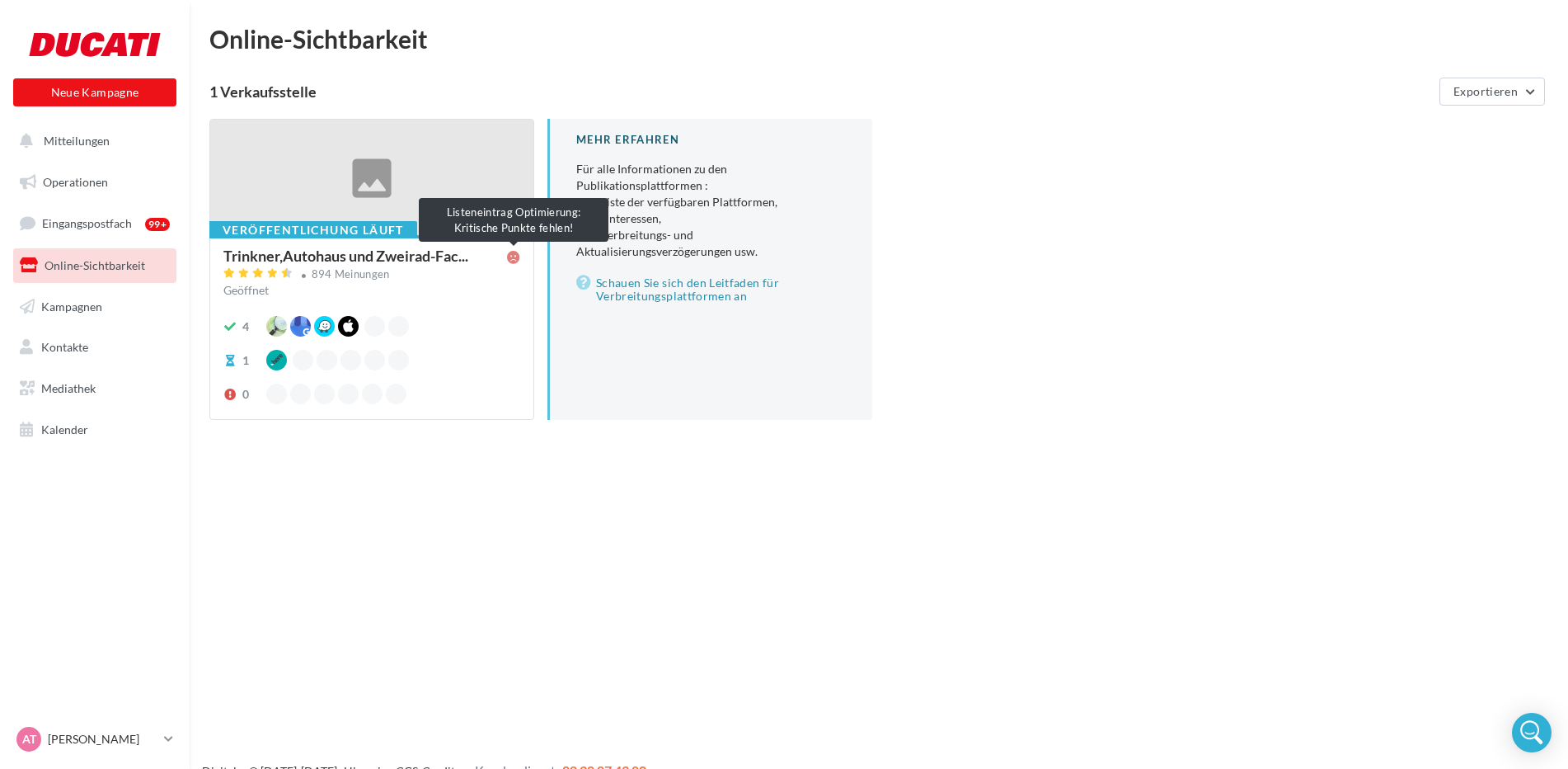
click at [517, 252] on icon at bounding box center [514, 257] width 13 height 13
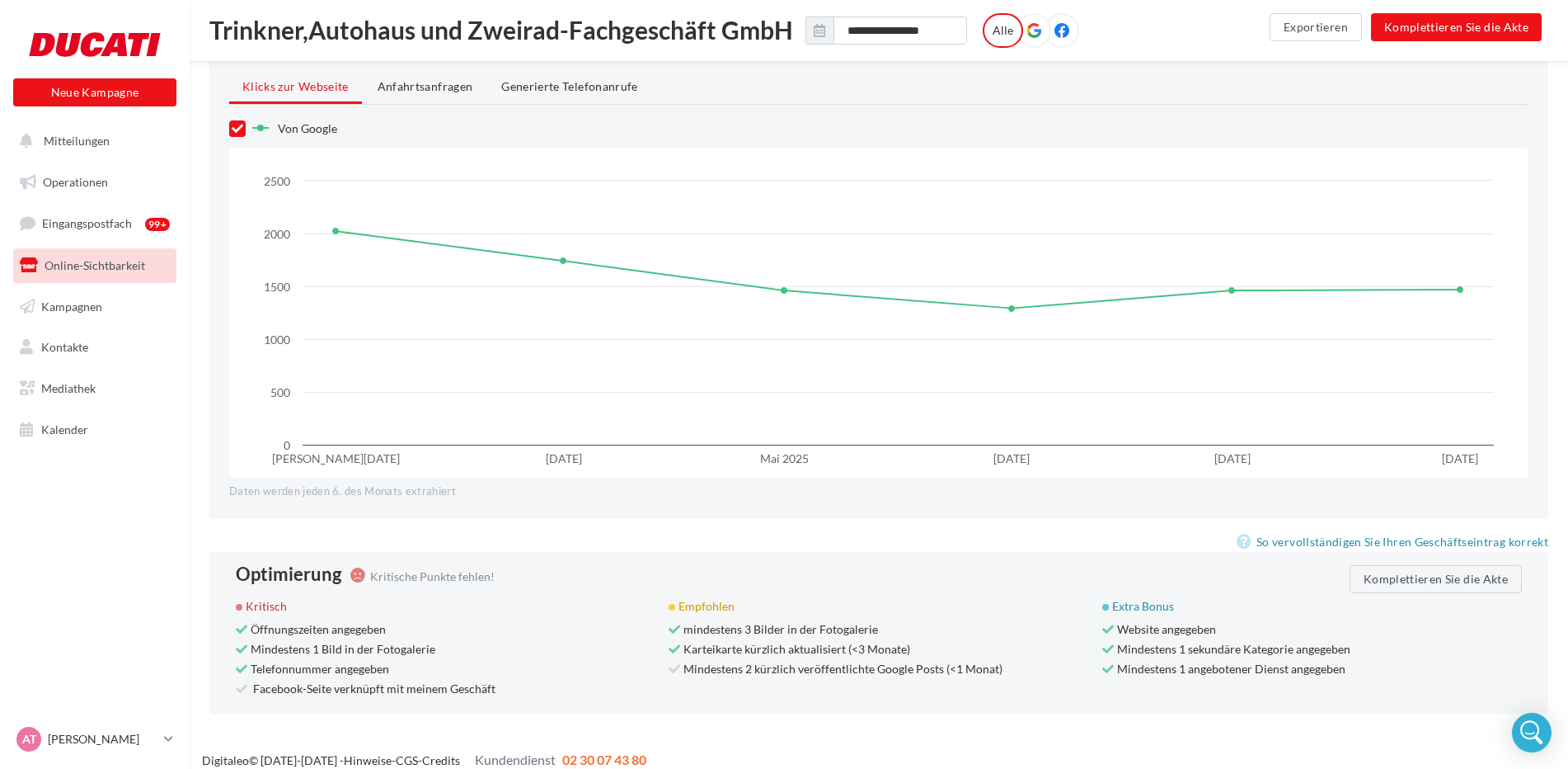
scroll to position [1407, 0]
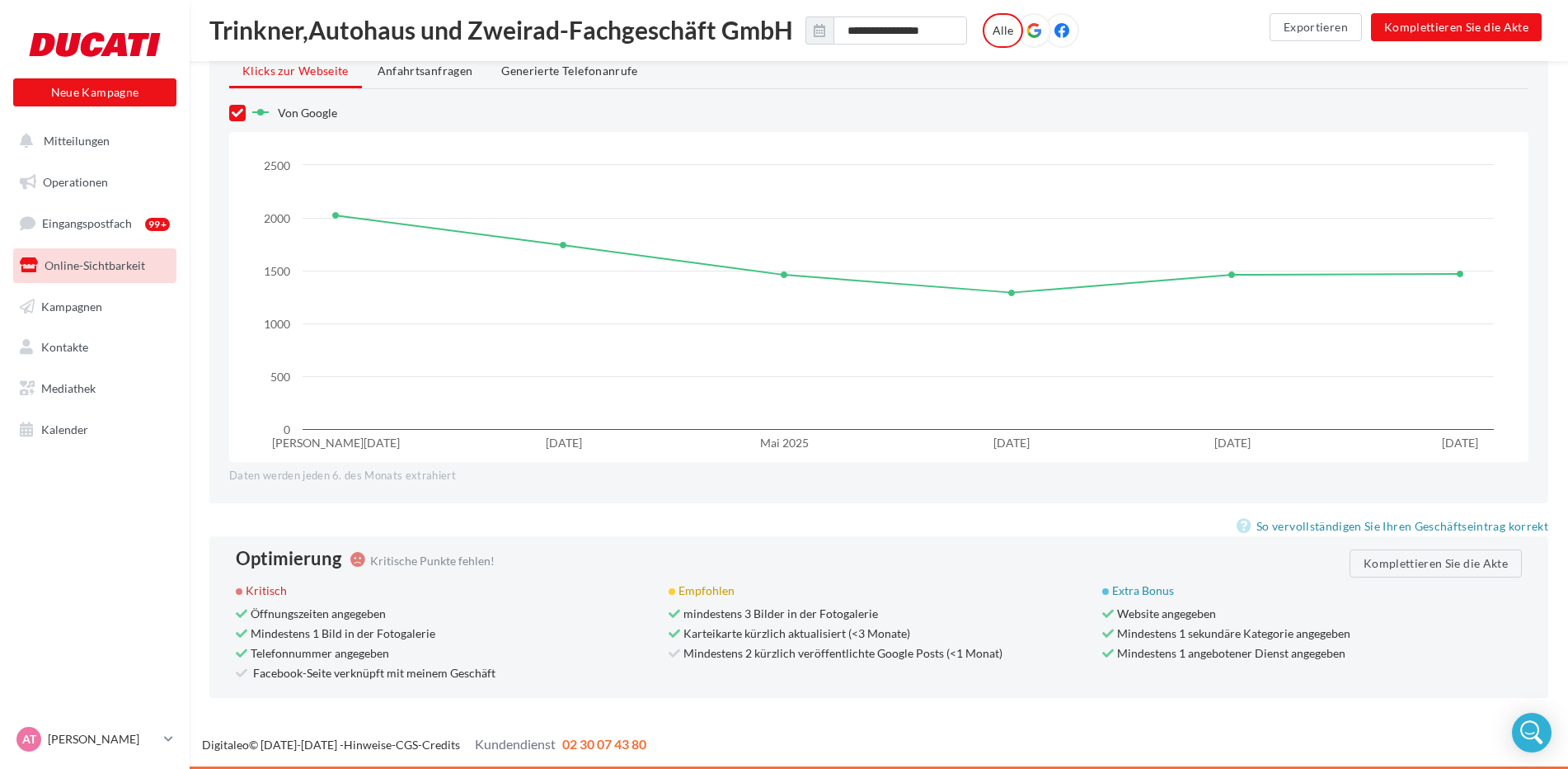
click at [120, 276] on link "Online-Sichtbarkeit" at bounding box center [95, 265] width 170 height 34
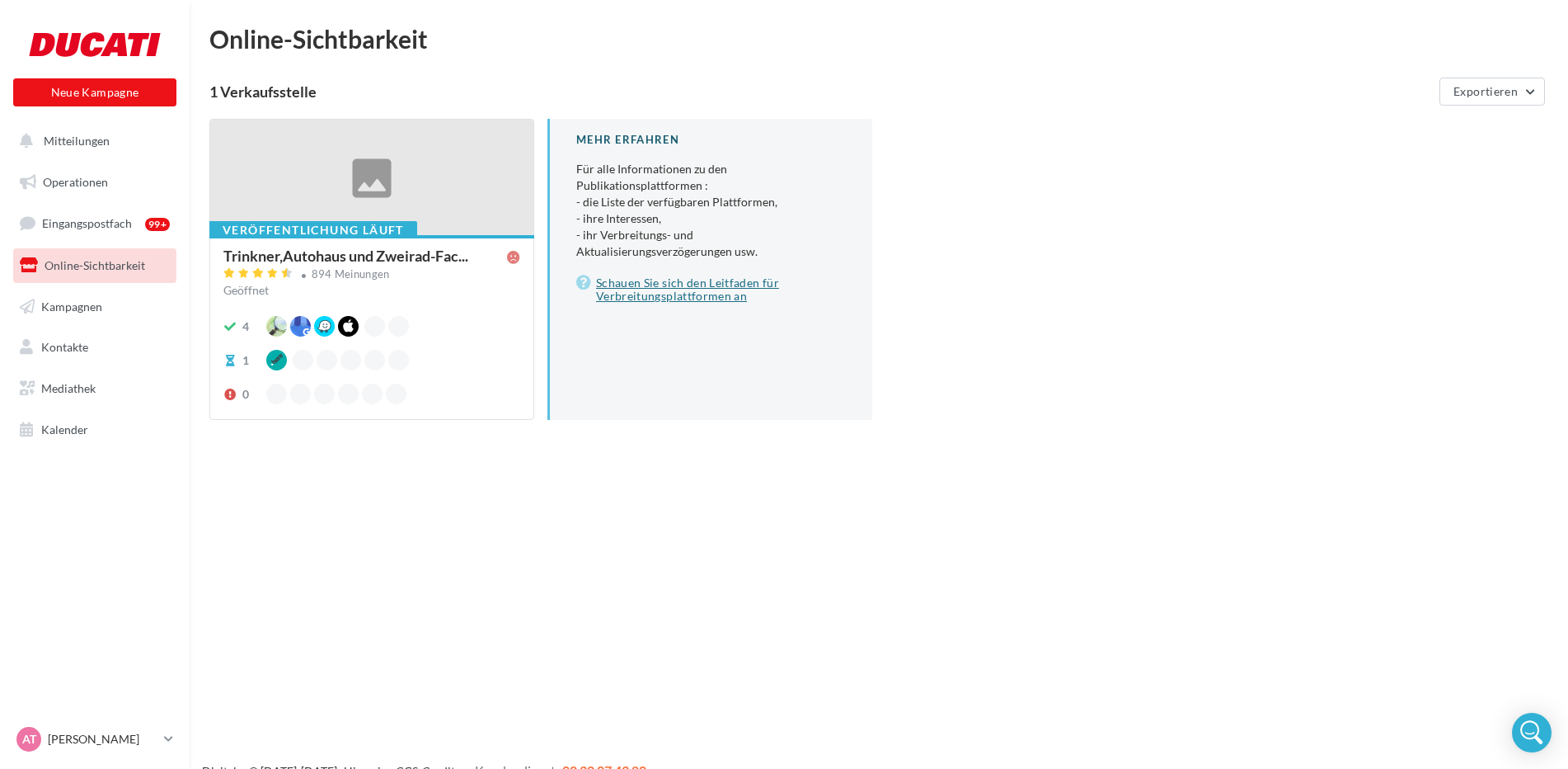
click at [711, 291] on link "Schauen Sie sich den Leitfaden für Verbreitungsplattformen an" at bounding box center [711, 290] width 270 height 33
click at [107, 231] on link "Eingangspostfach 99+" at bounding box center [95, 223] width 170 height 35
